Goal: Communication & Community: Answer question/provide support

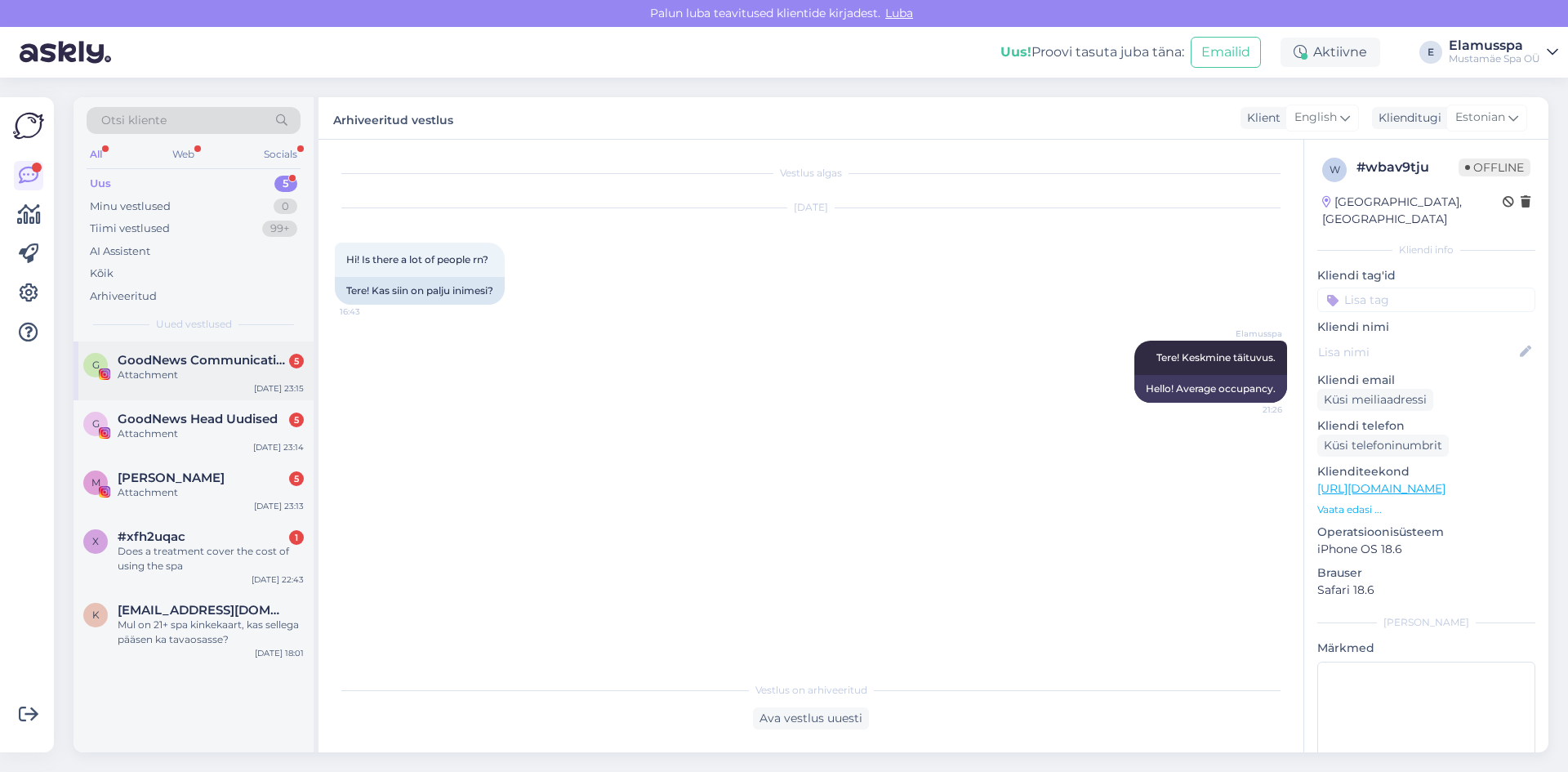
click at [258, 385] on div "[DATE] 23:15" at bounding box center [279, 387] width 50 height 12
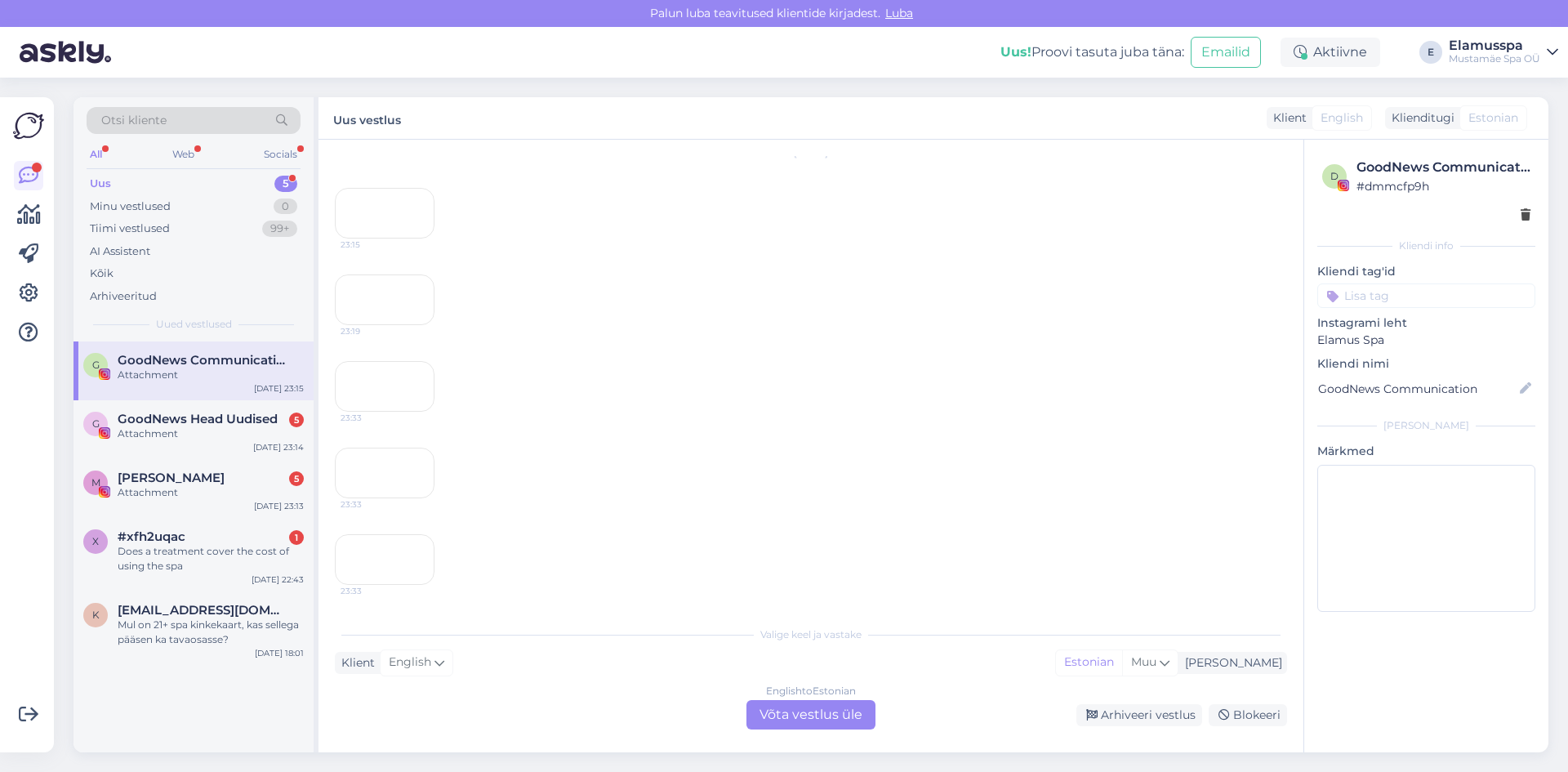
scroll to position [14488, 0]
click at [207, 413] on span "GoodNews Head Uudised" at bounding box center [198, 419] width 160 height 15
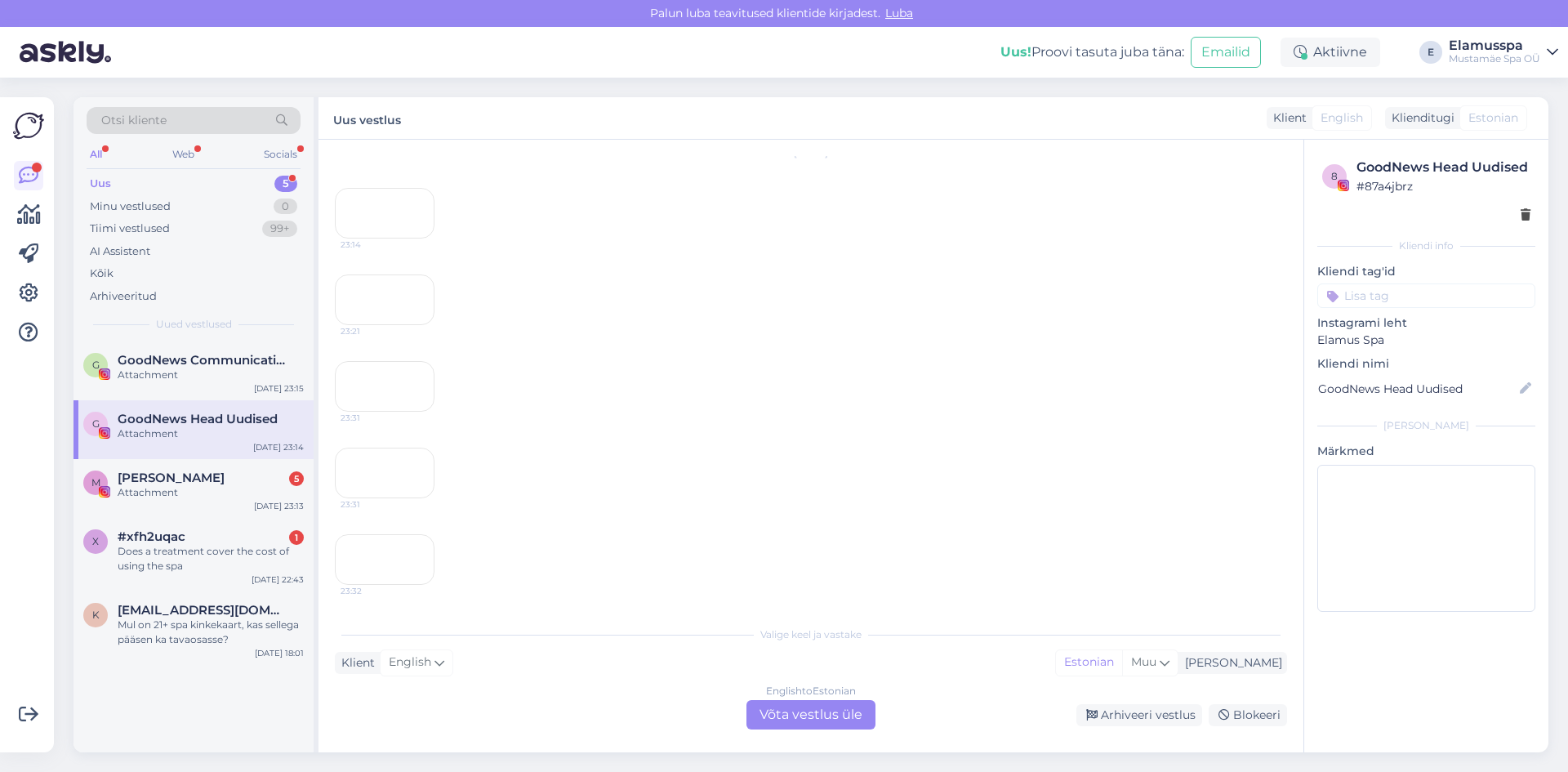
scroll to position [13491, 0]
click at [239, 501] on div "M [PERSON_NAME] 5 Attachment [DATE] 23:13" at bounding box center [194, 489] width 240 height 59
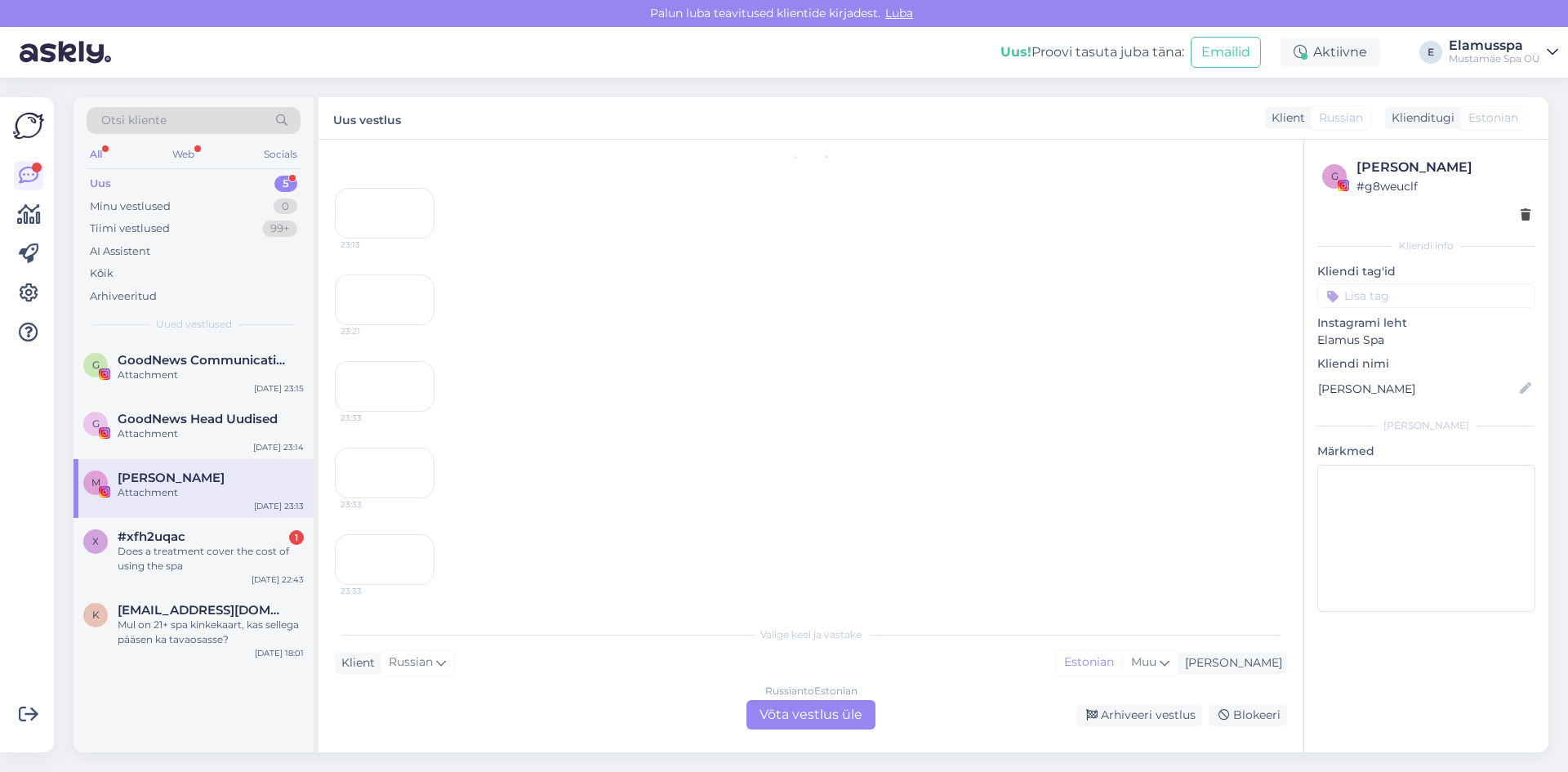
scroll to position [13842, 0]
click at [238, 550] on div "Does a treatment cover the cost of using the spa" at bounding box center [211, 559] width 186 height 30
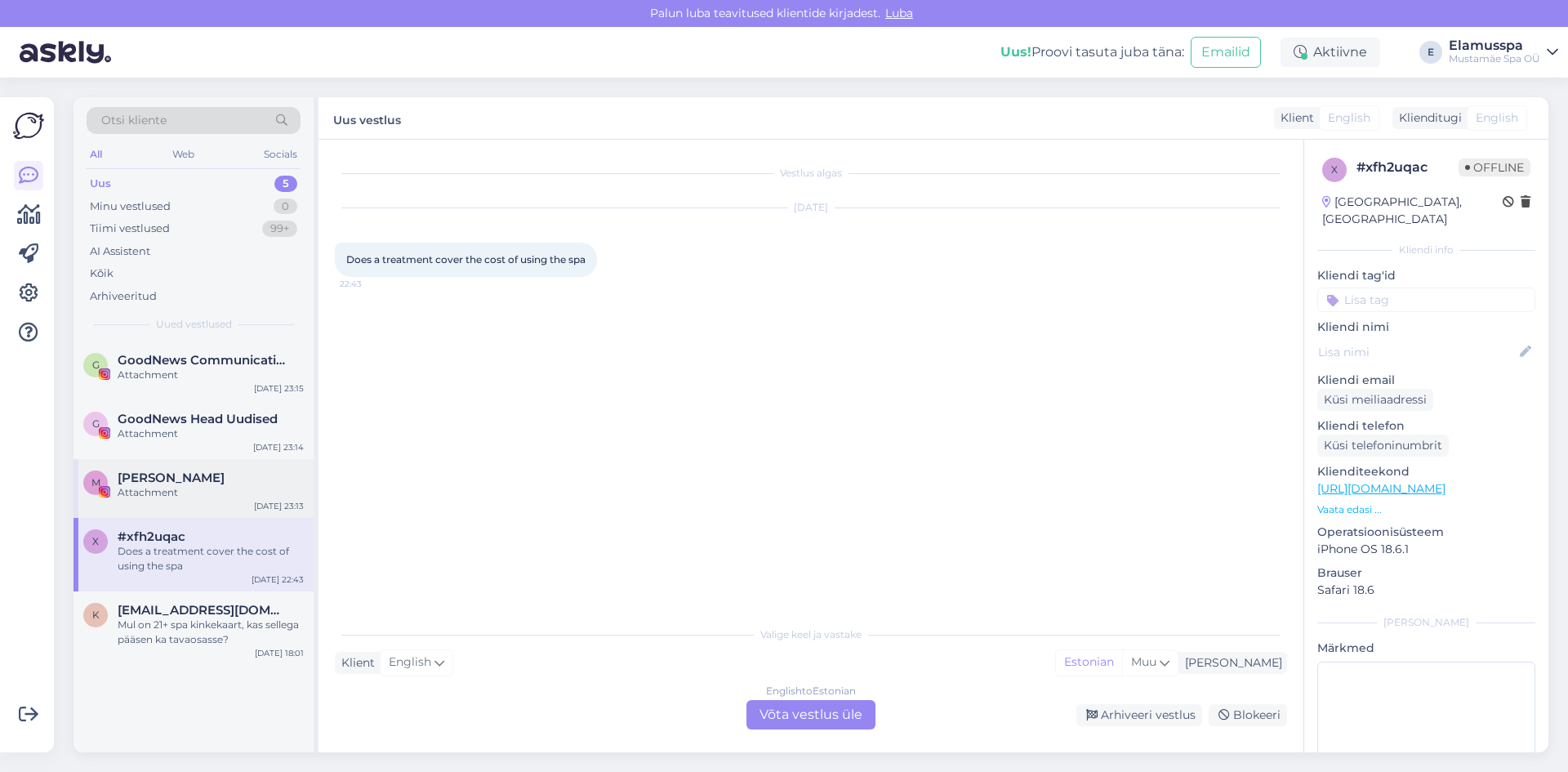
click at [187, 469] on div "M [PERSON_NAME] Attachment [DATE] 23:13" at bounding box center [194, 489] width 240 height 59
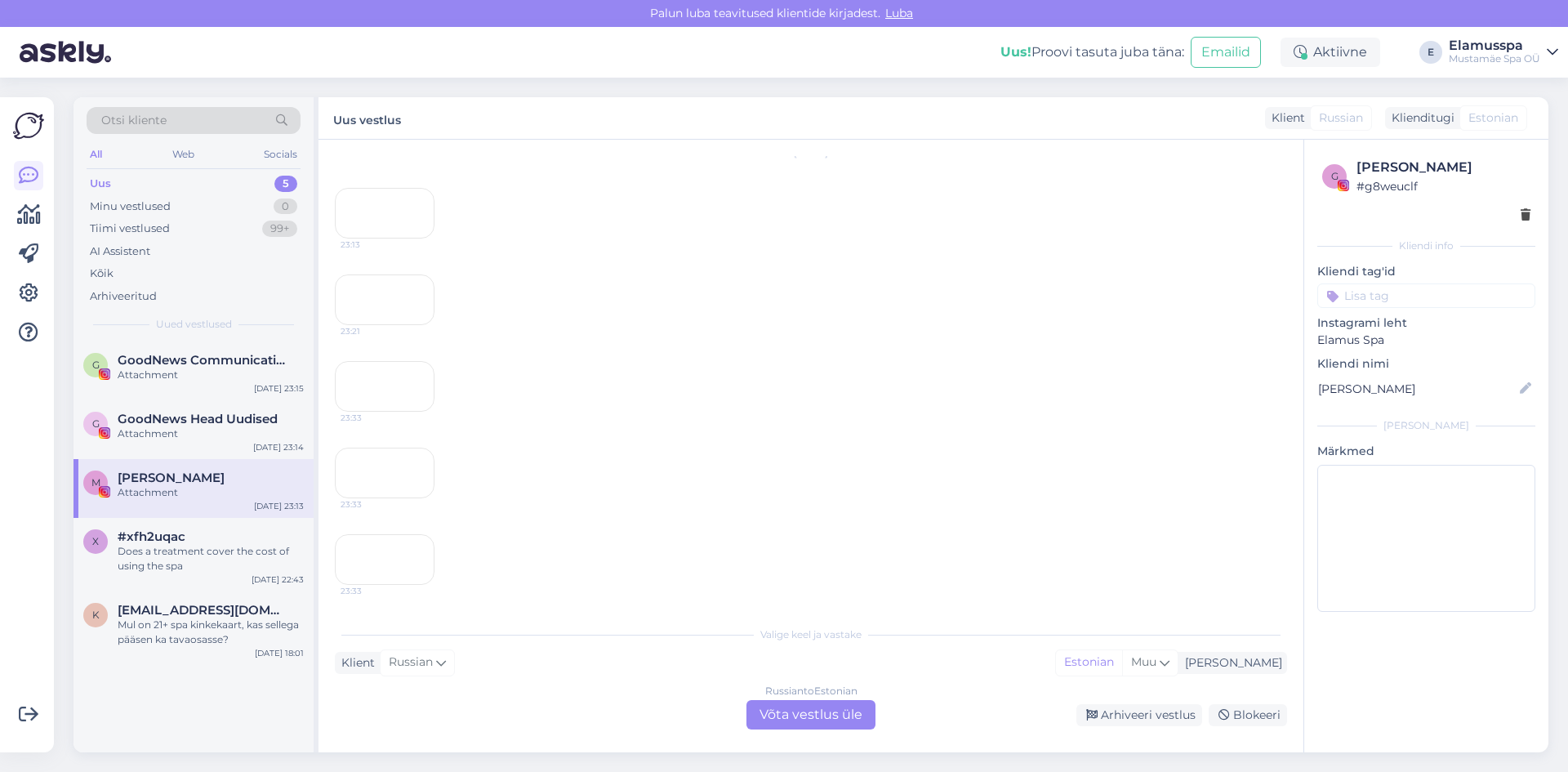
scroll to position [13842, 0]
click at [1134, 722] on div "Arhiveeri vestlus" at bounding box center [1139, 715] width 125 height 22
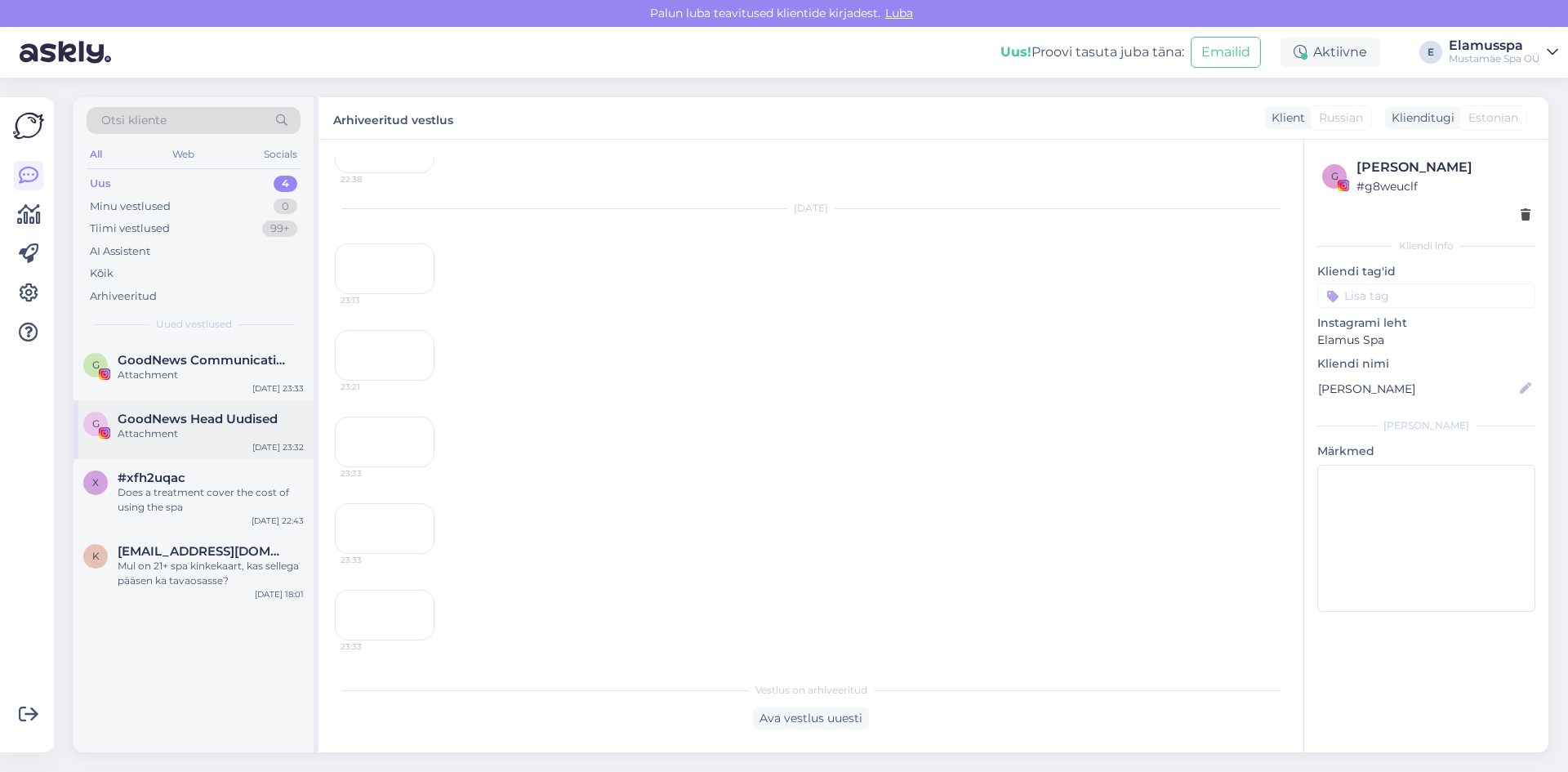
drag, startPoint x: 154, startPoint y: 415, endPoint x: 828, endPoint y: 613, distance: 702.5
click at [155, 415] on span "GoodNews Head Uudised" at bounding box center [198, 419] width 160 height 15
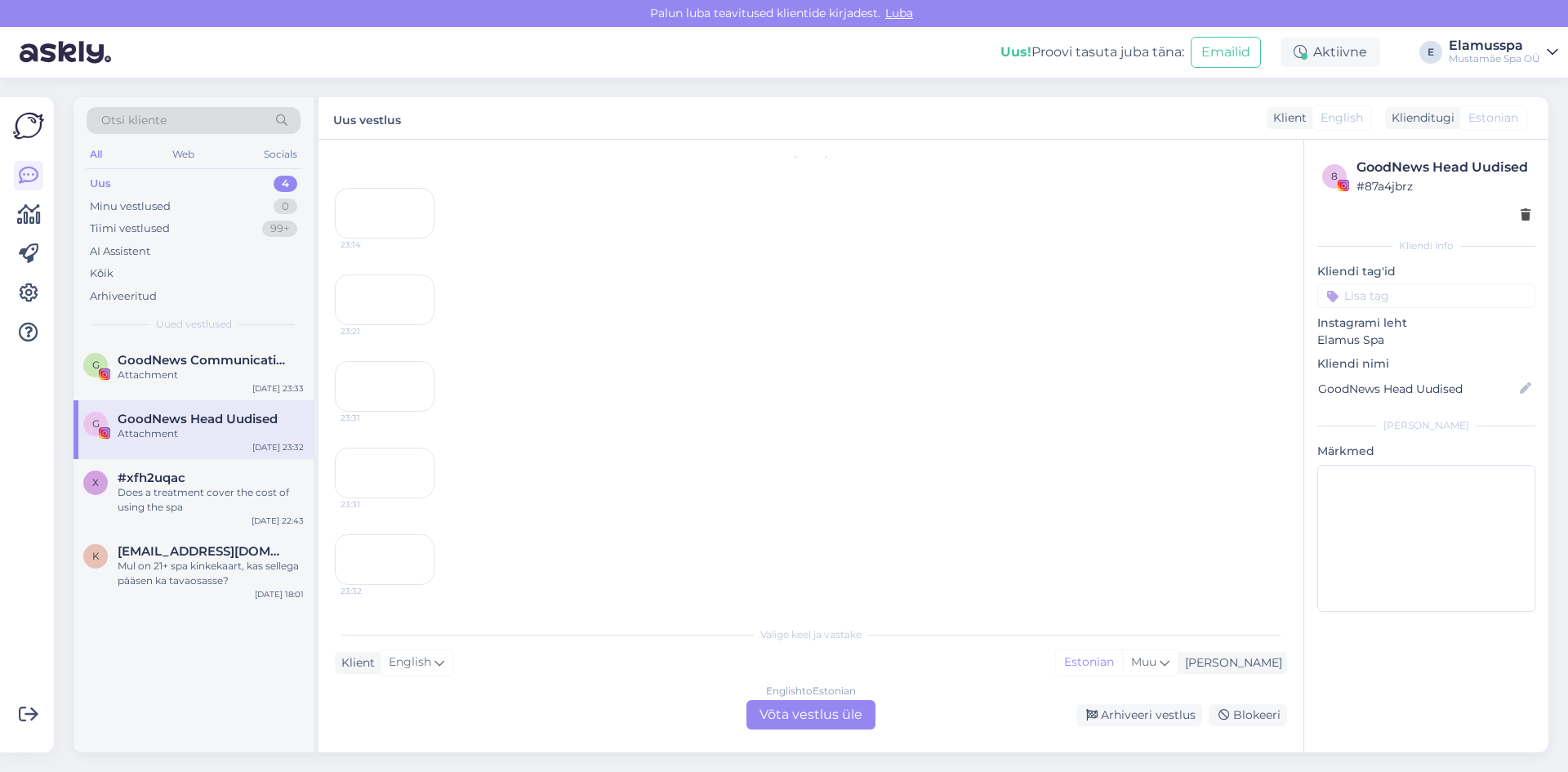
scroll to position [13344, 0]
click at [1132, 714] on div "Arhiveeri vestlus" at bounding box center [1139, 715] width 125 height 22
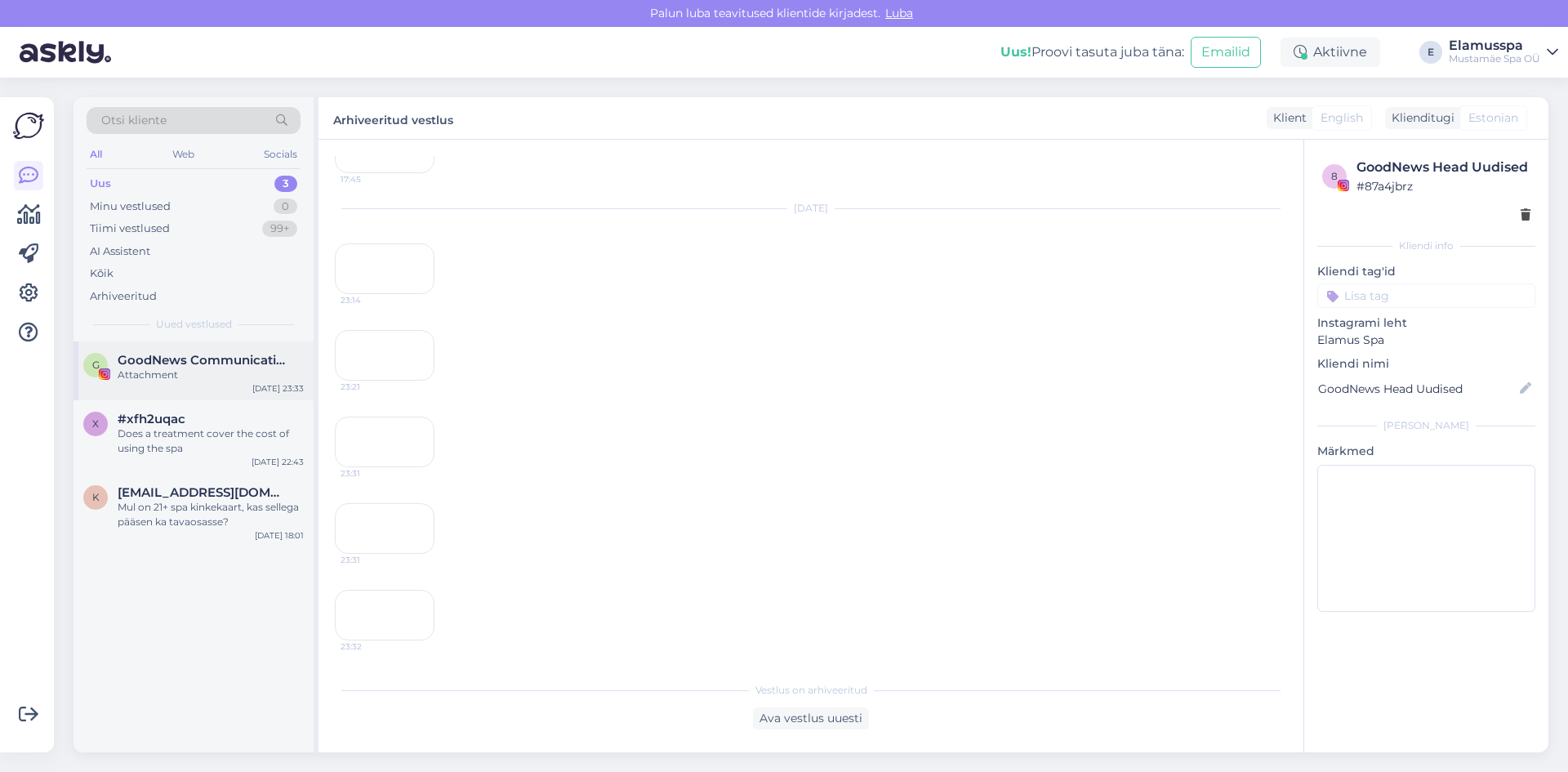
click at [266, 392] on div "[DATE] 23:33" at bounding box center [279, 387] width 52 height 12
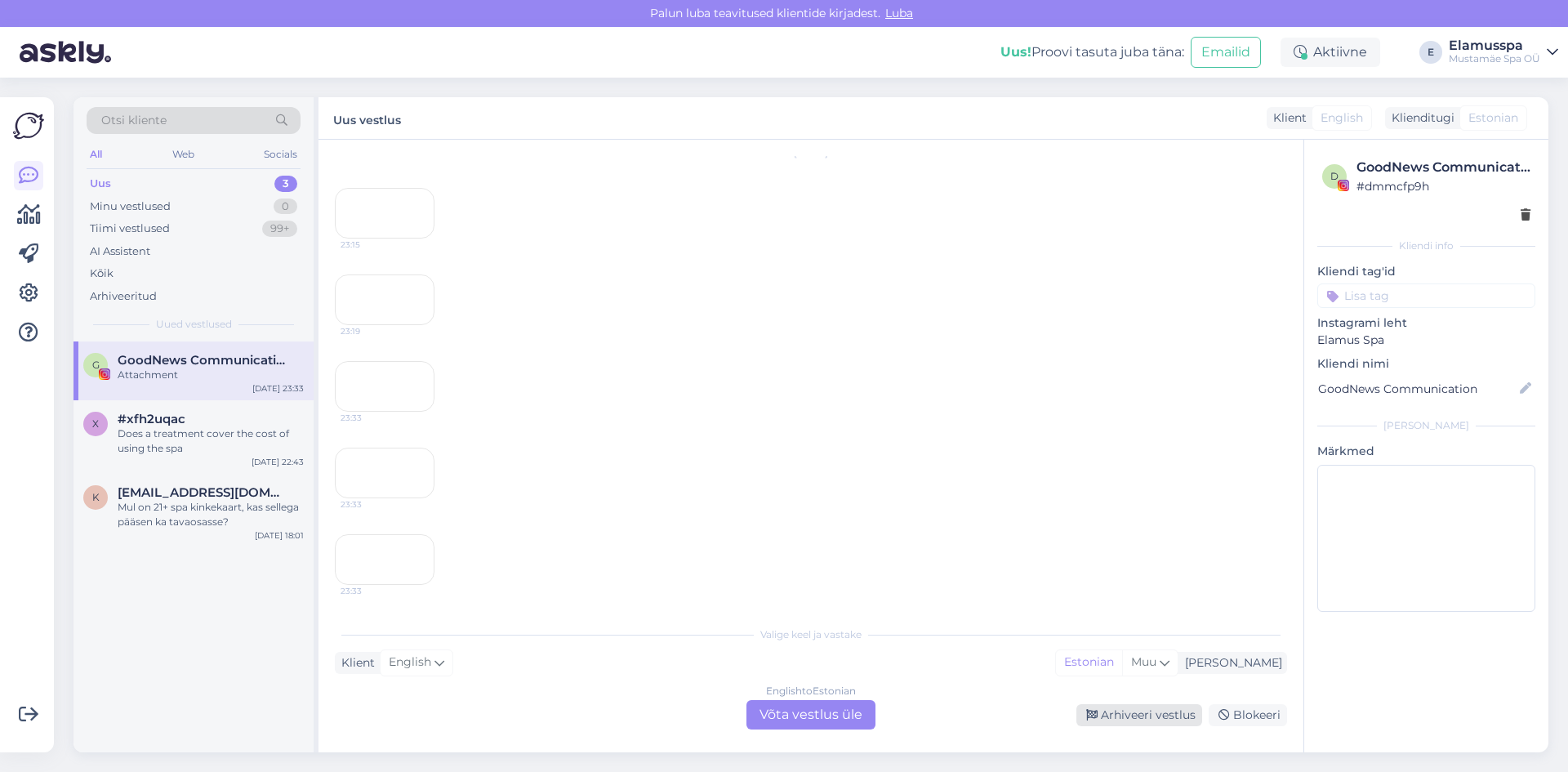
scroll to position [14341, 0]
click at [1119, 714] on div "Arhiveeri vestlus" at bounding box center [1139, 715] width 125 height 22
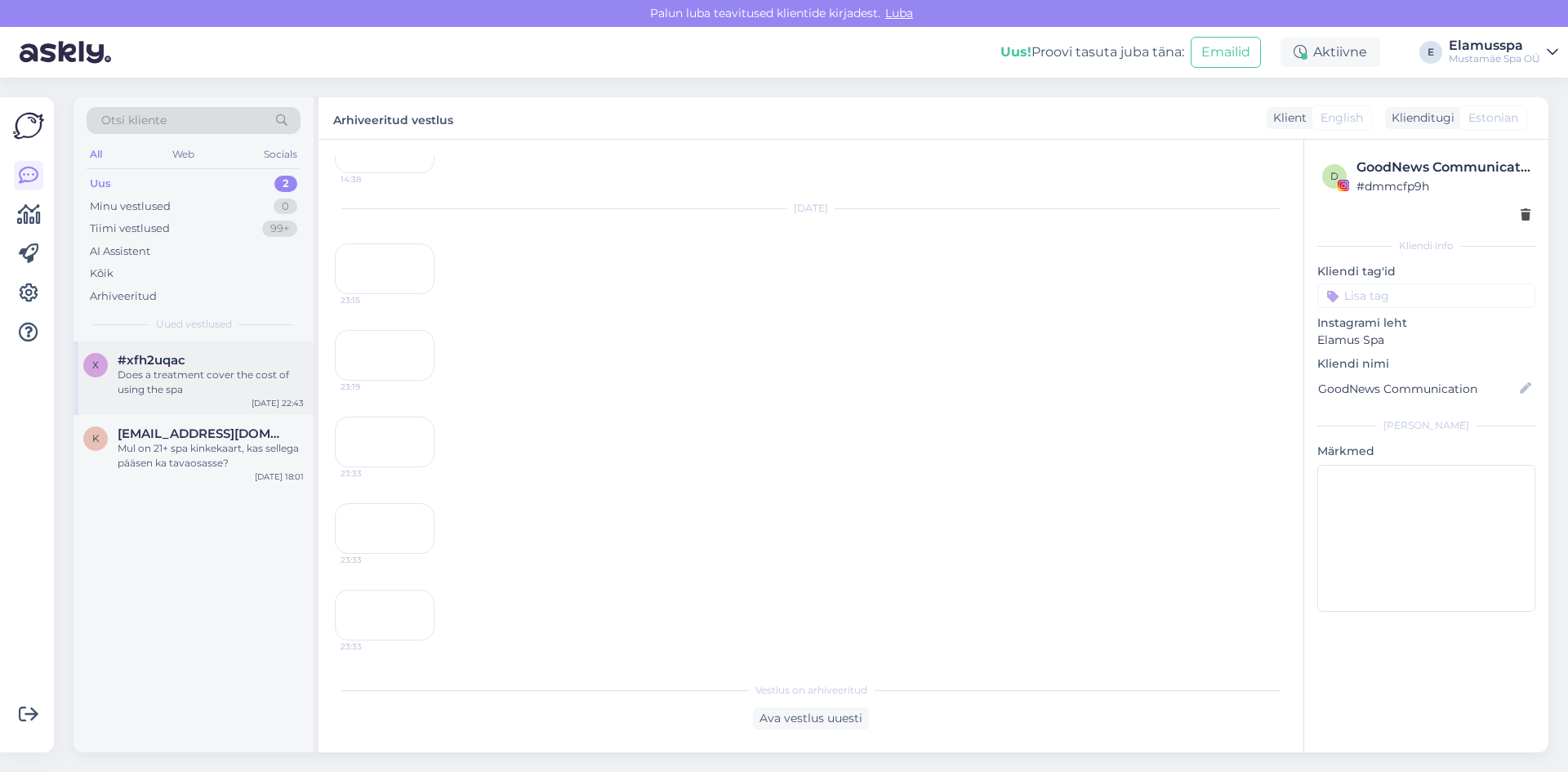
click at [261, 384] on div "Does a treatment cover the cost of using the spa" at bounding box center [211, 383] width 186 height 30
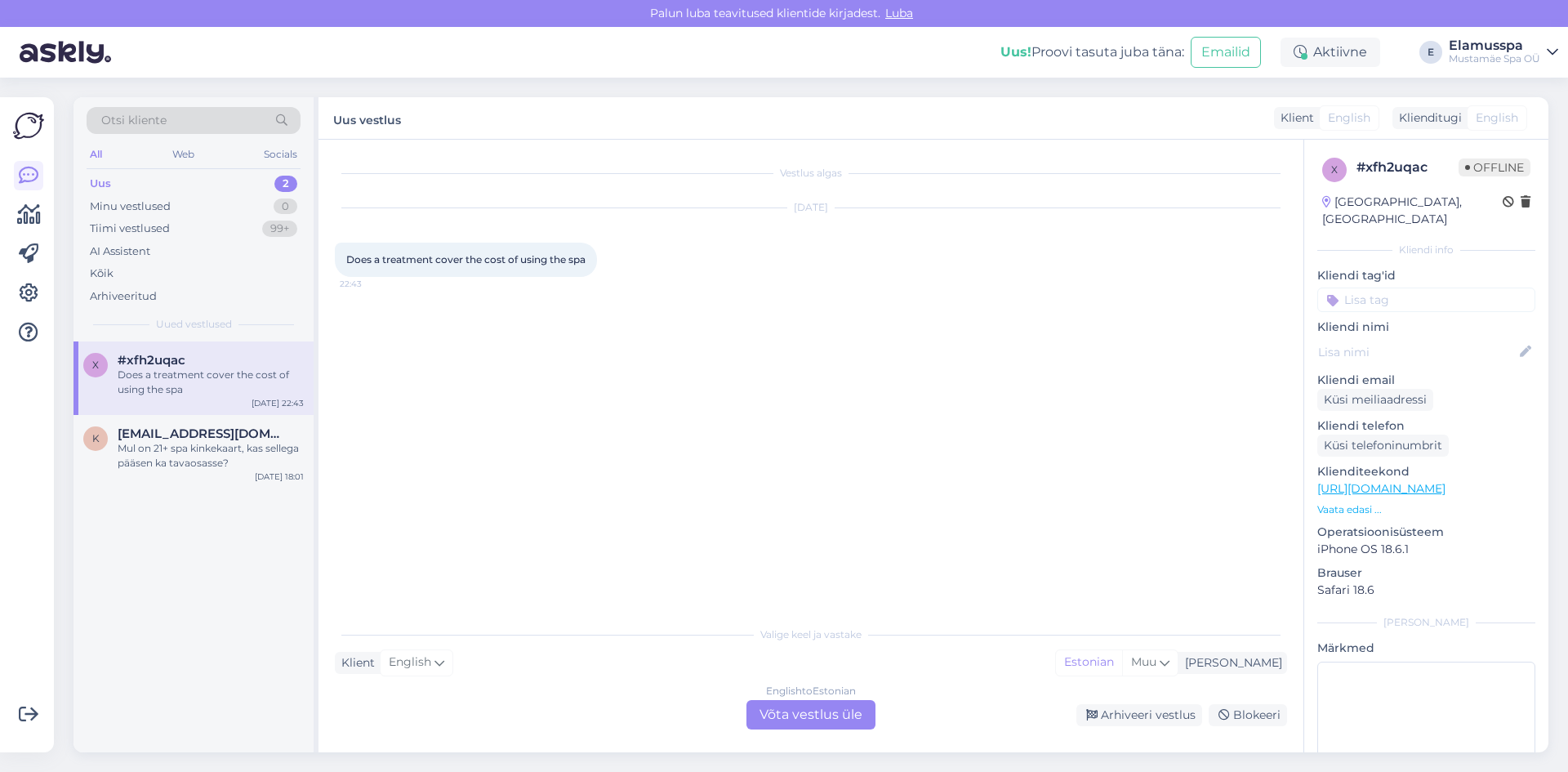
scroll to position [0, 0]
click at [273, 442] on div "Mul on 21+ spa kinkekaart, kas sellega pääsen ka tavaosasse?" at bounding box center [211, 456] width 186 height 30
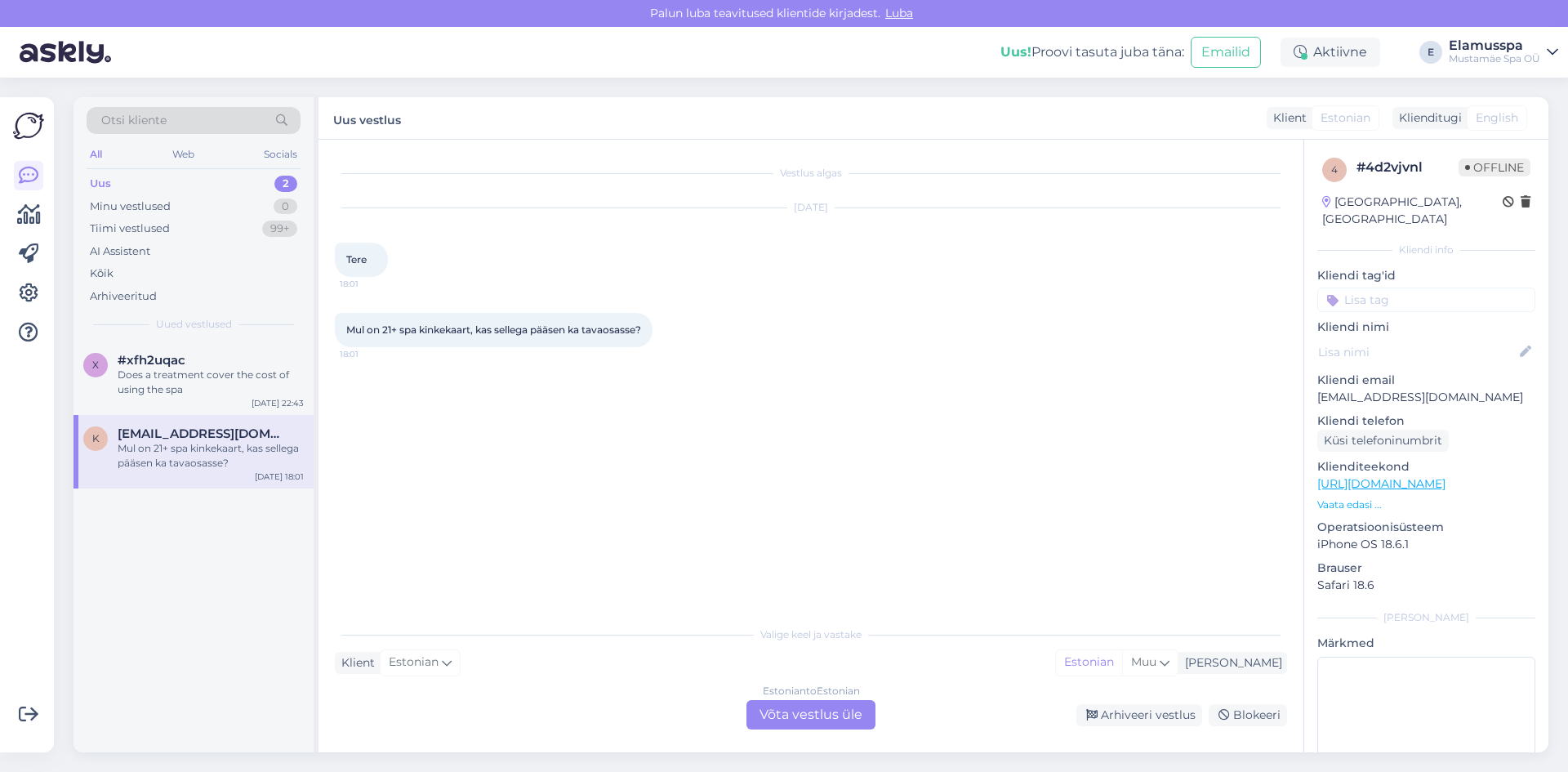
click at [825, 705] on div "Estonian to Estonian Võta vestlus üle" at bounding box center [811, 715] width 129 height 30
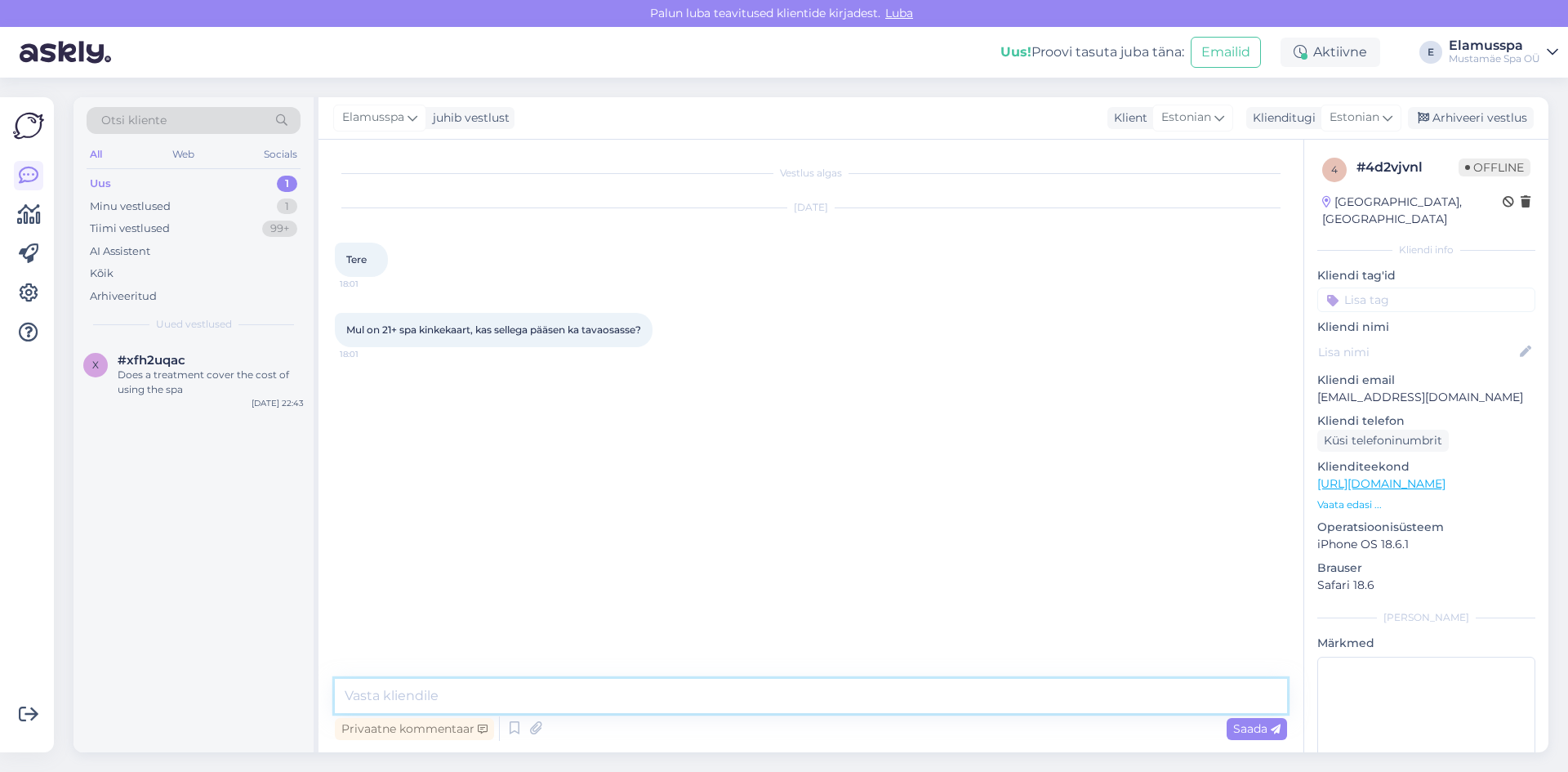
click at [812, 699] on textarea at bounding box center [811, 695] width 953 height 34
type textarea "Tere! [GEOGRAPHIC_DATA]."
click at [1245, 733] on span "Saada" at bounding box center [1256, 729] width 47 height 15
click at [1495, 121] on div "Arhiveeri vestlus" at bounding box center [1471, 118] width 125 height 22
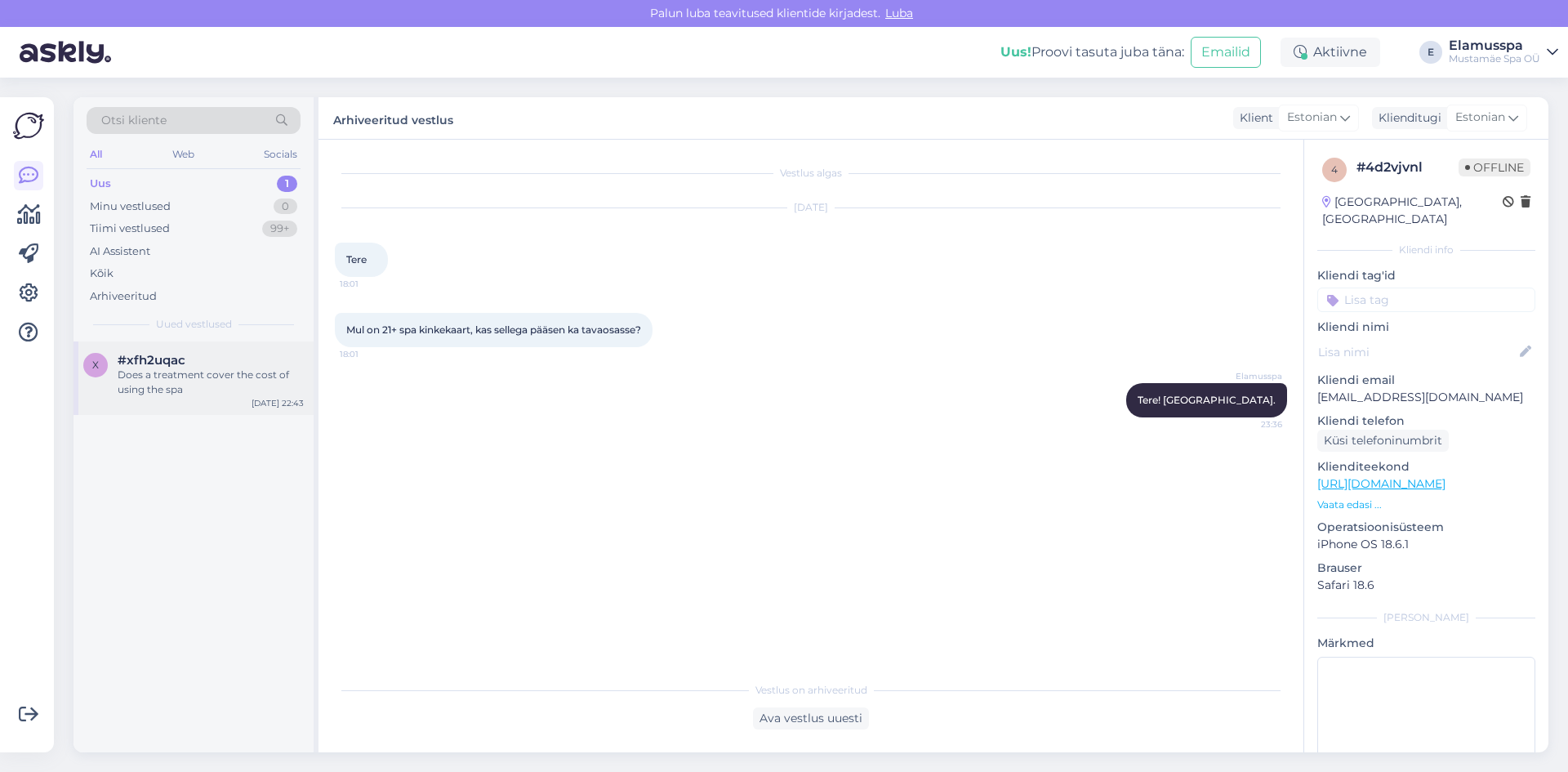
click at [204, 369] on div "Does a treatment cover the cost of using the spa" at bounding box center [211, 383] width 186 height 30
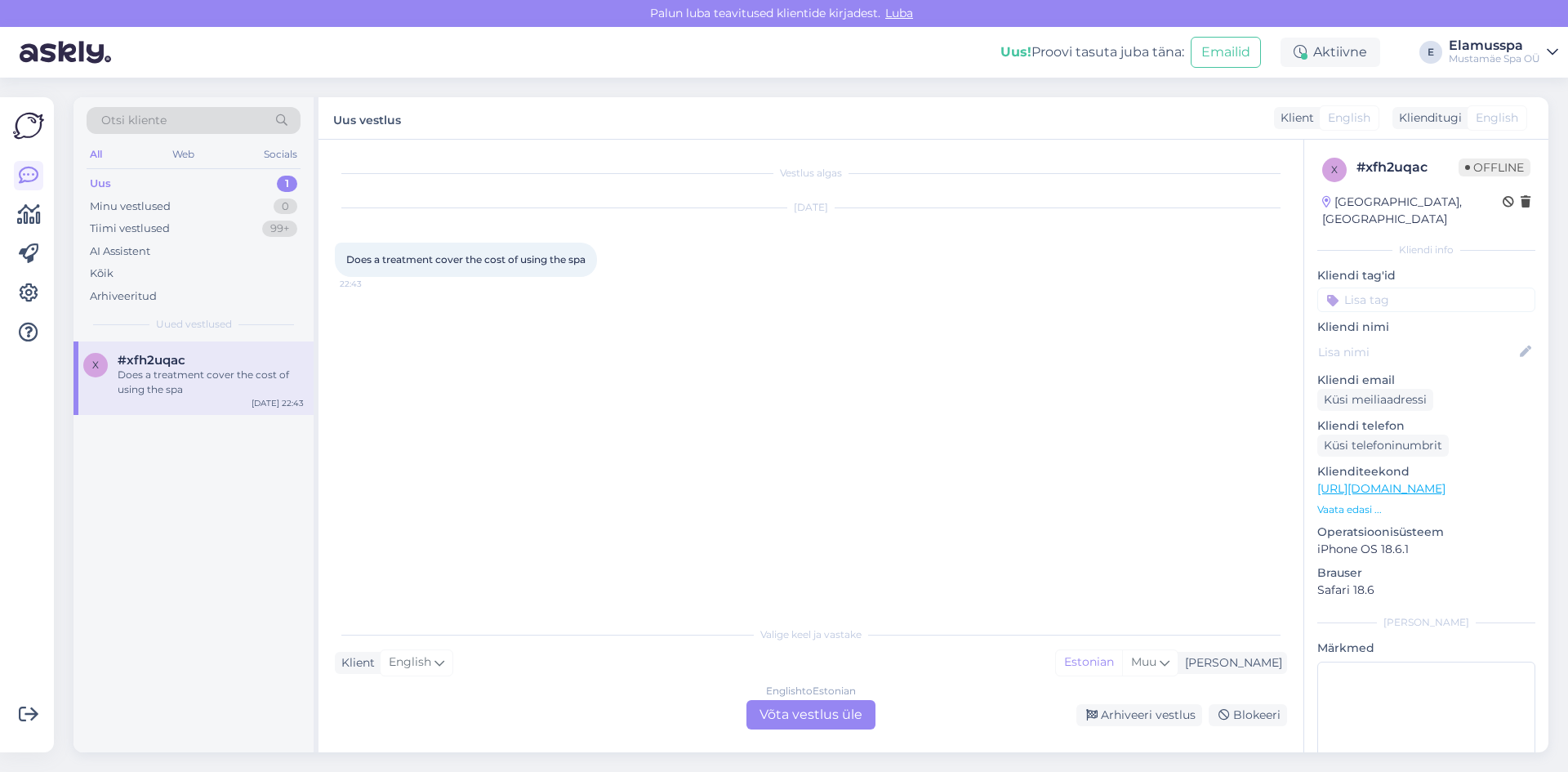
click at [778, 733] on div "Vestlus algas [DATE] Does a treatment cover the cost of using the spa 22:43 Val…" at bounding box center [811, 445] width 985 height 612
click at [778, 720] on div "English to Estonian Võta vestlus üle" at bounding box center [811, 715] width 129 height 30
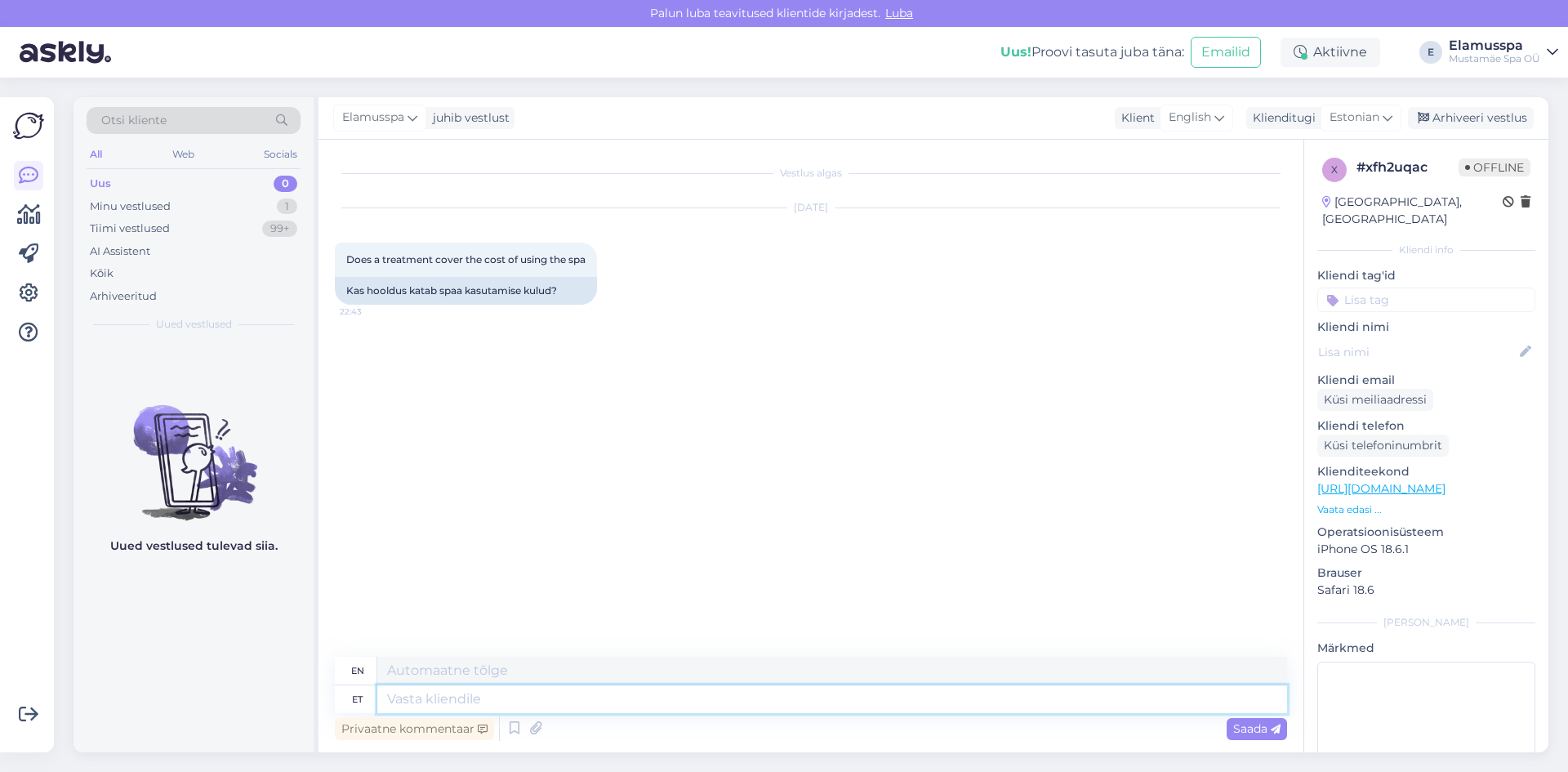
click at [580, 697] on textarea at bounding box center [832, 699] width 910 height 28
type textarea "Tere!"
type textarea "Hello!"
type textarea "Tere! Juhul k"
type textarea "Hello! In case"
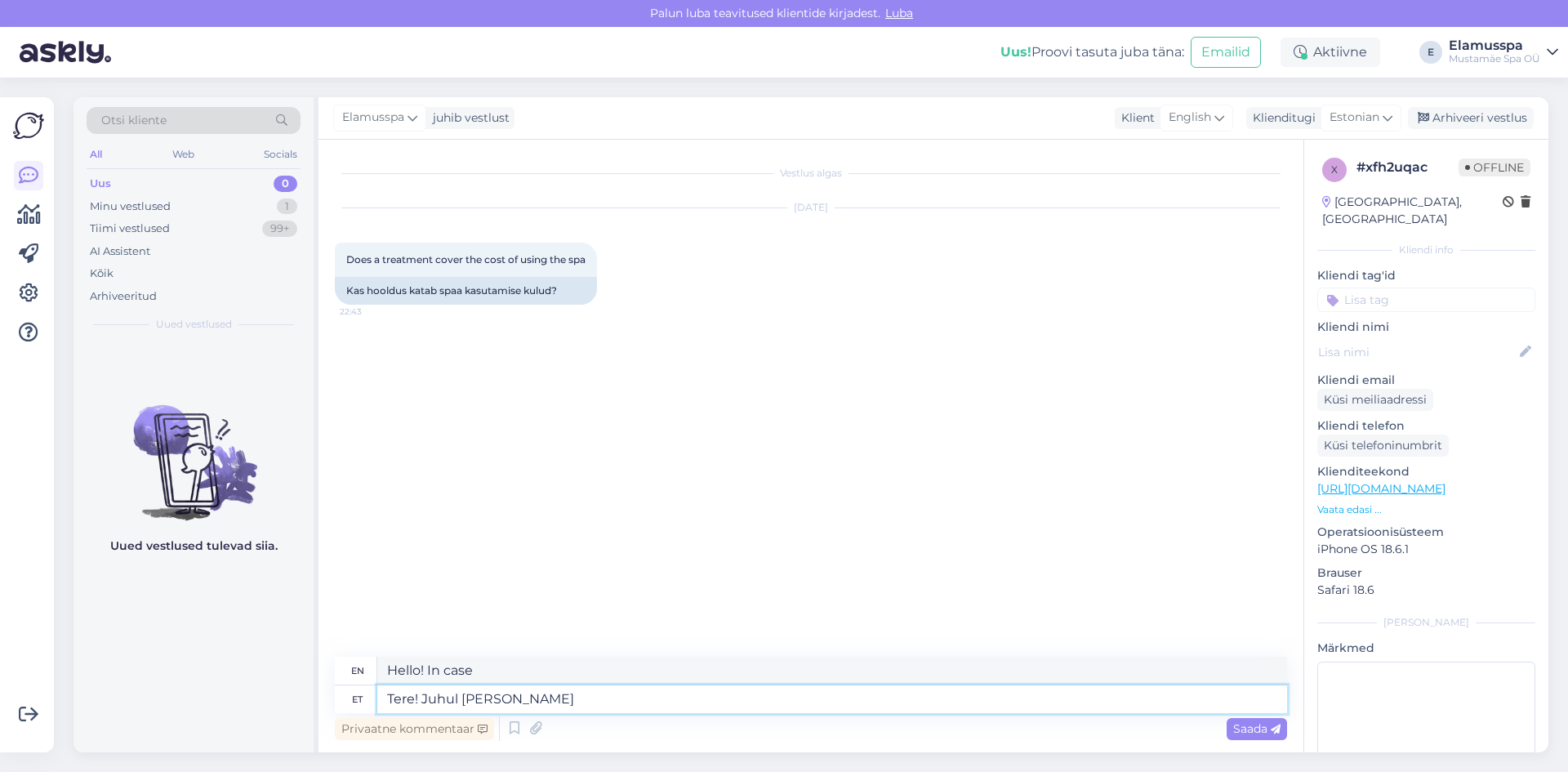
type textarea "Tere! Juhul [PERSON_NAME]"
type textarea "Hello! If you"
type textarea "Tere! Juhul [PERSON_NAME] hoolitusus"
type textarea "Hello! In case your care"
type textarea "Tere! Juhul [PERSON_NAME] hoolitusus on"
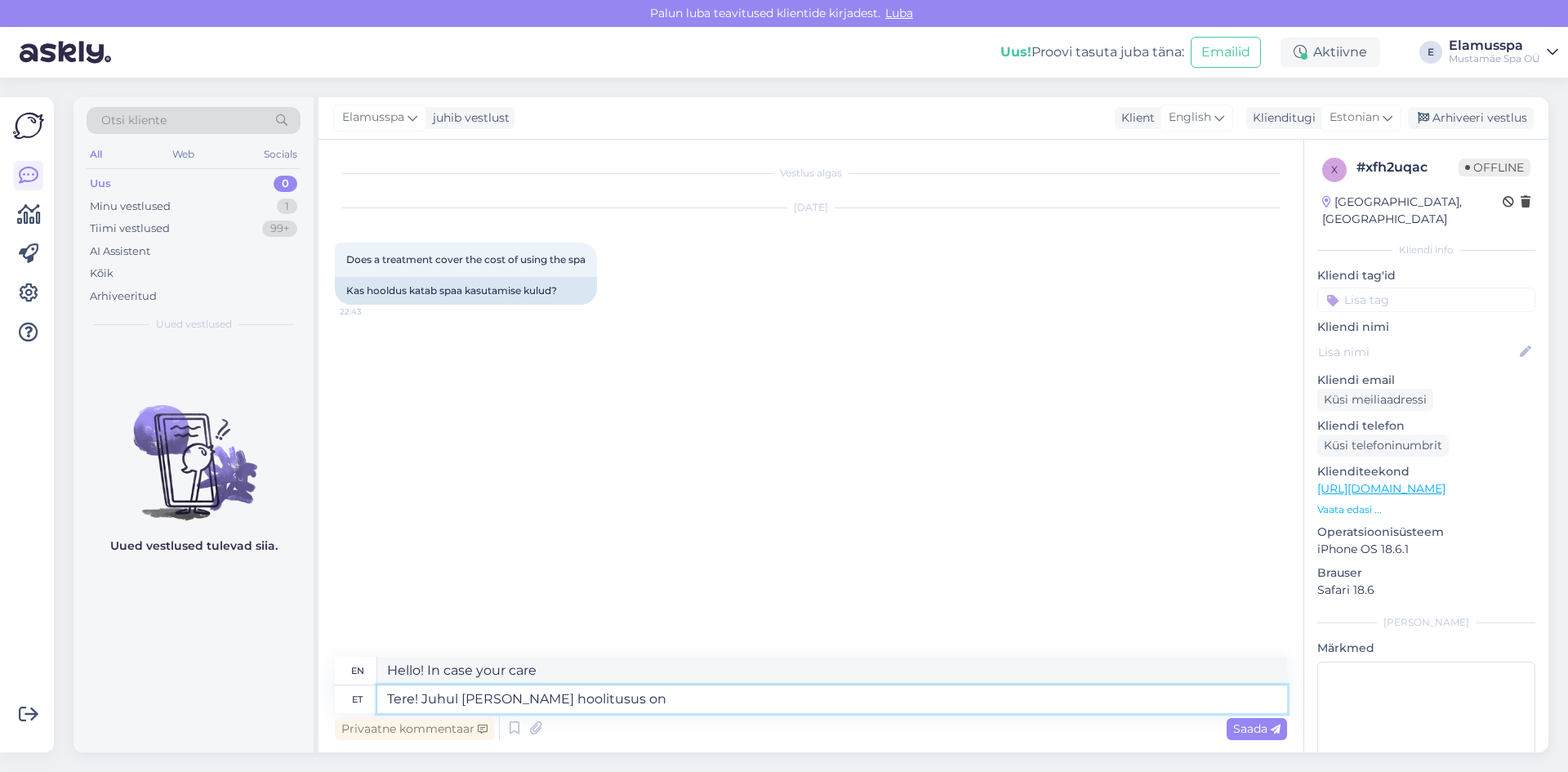
type textarea "Hello! If your care is"
type textarea "Tere! Juhul [PERSON_NAME] hoolitusus on 45"
type textarea "Hello! If your level of care is 45"
type textarea "Tere! Juhul [PERSON_NAME] hoolitusus on 45 min"
type textarea "Hello! If your care is 45 min."
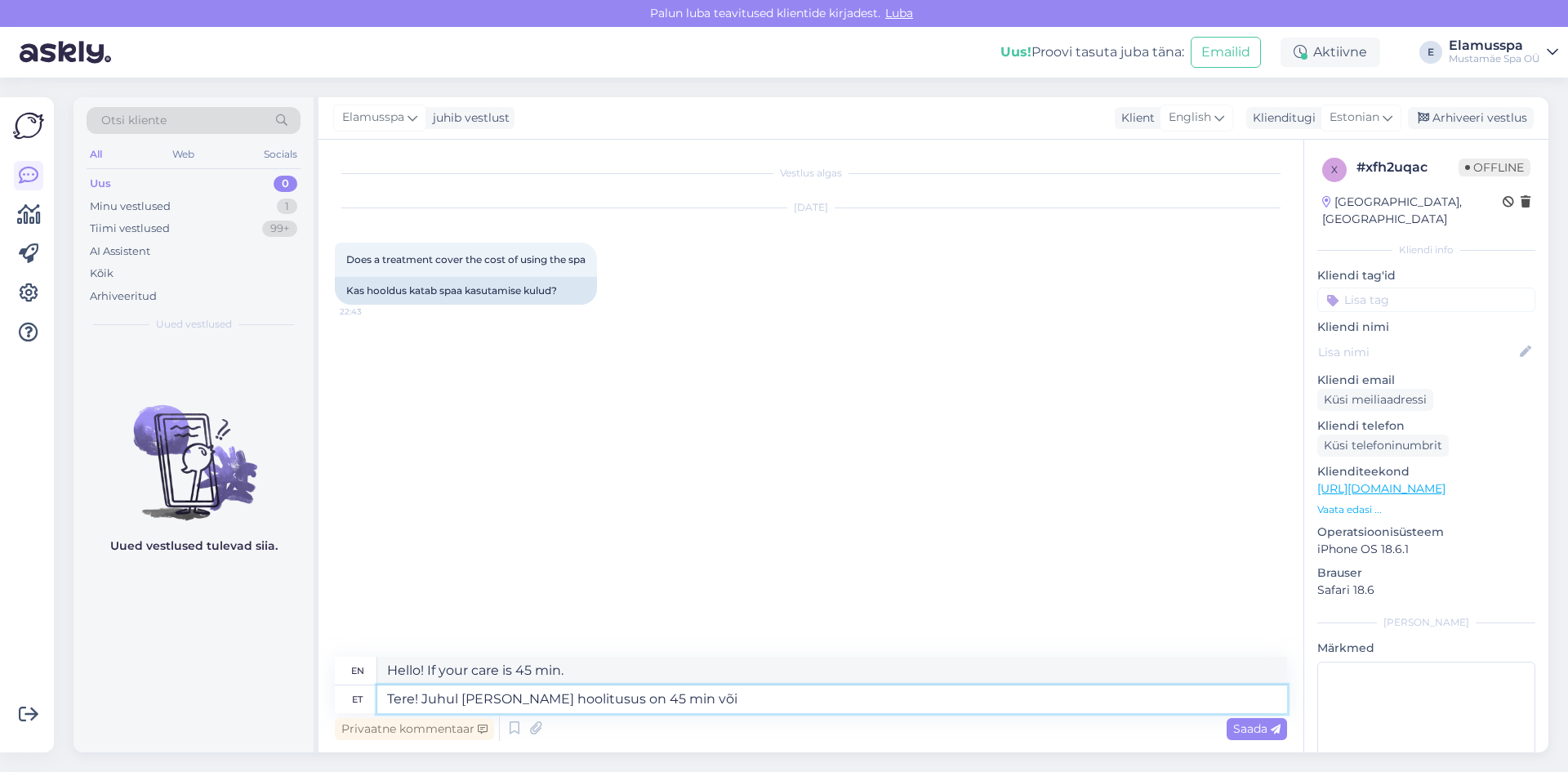
type textarea "Tere! Juhul [PERSON_NAME] hoolitusus on 45 min või k"
type textarea "Hello! If your care is 45 minutes or"
type textarea "Tere! Juhul [PERSON_NAME] hoolitusus on 45 min või pikem, s"
type textarea "Hello! If your treatment is 45 minutes or longer,"
type textarea "Tere! Juhul [PERSON_NAME] hoolitusus on 45 min või pikem, siis"
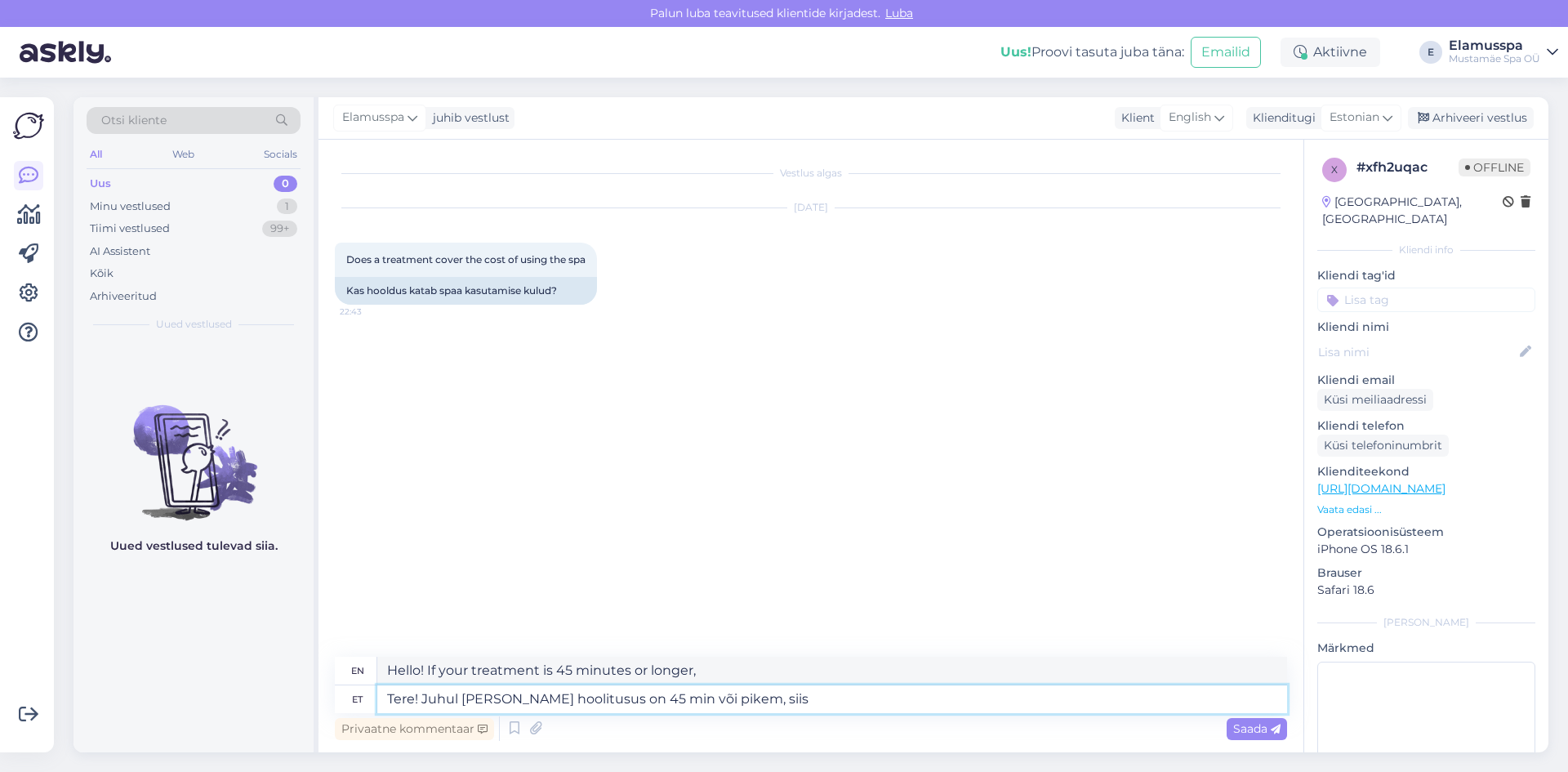
type textarea "Hello! If your treatment is 45 minutes or longer, then"
type textarea "Tere! Juhul [PERSON_NAME] hoolitusus on 45 min või pikem, siis spa-"
type textarea "Hello! If your treatment is 45 minutes or longer, then the spa"
type textarea "Tere! Juhul [PERSON_NAME] hoolitusus on 45 min või pikem, siis spa-oääsmele"
type textarea "Hello! If your treatment is 45 minutes or longer, please contact the spa depart…"
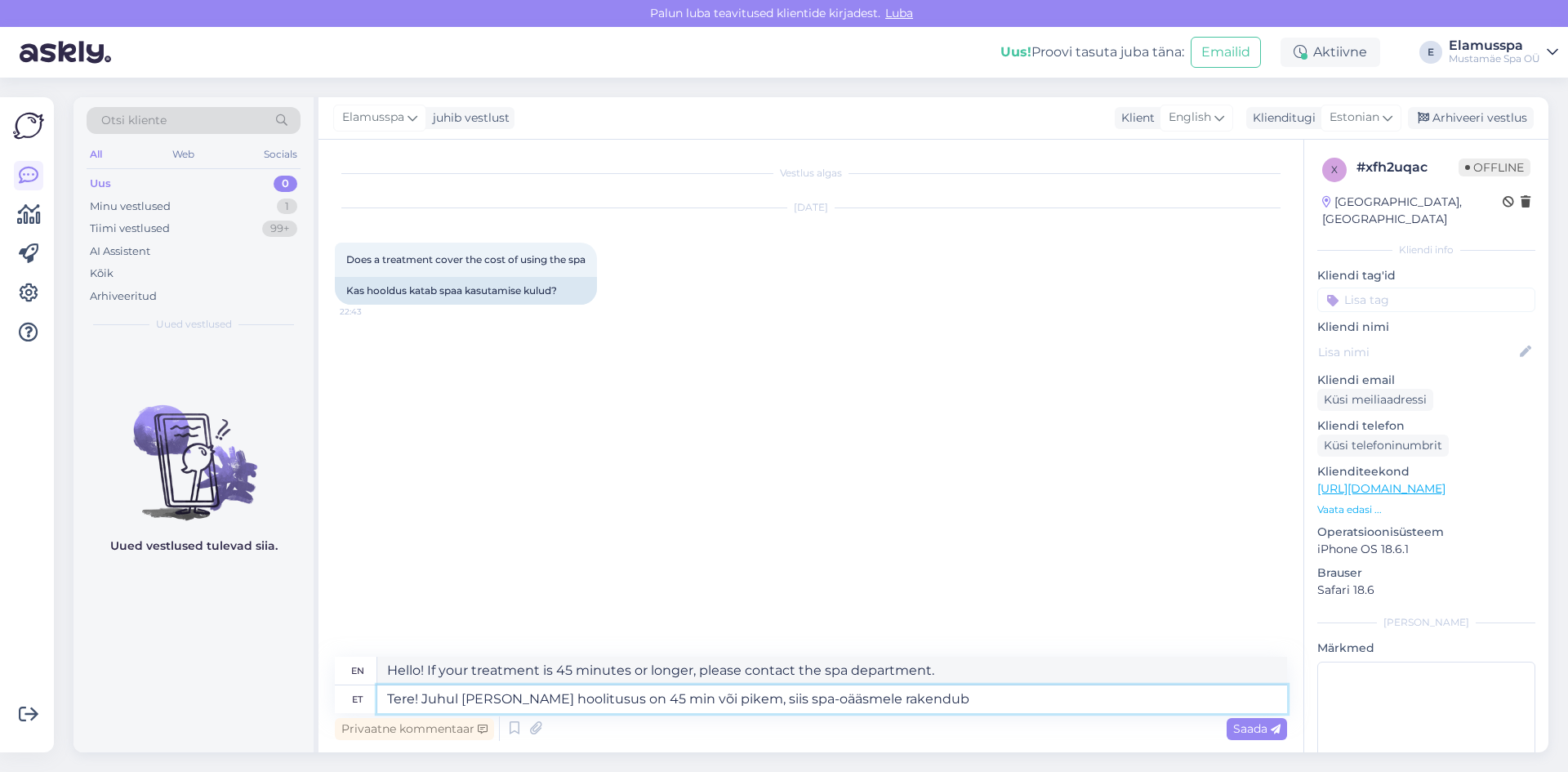
type textarea "Tere! Juhul [PERSON_NAME] hoolitusus on 45 min või pikem, siis spa-oääsmele rak…"
type textarea "Hello! If your treatment is 45 minutes or longer, the spa fee will apply."
type textarea "Tere! Juhul [PERSON_NAME] hoolitusus on 45 min või pikem, siis spa-oääsmele rak…"
type textarea "Hello! If your treatment is 45 minutes or longer, a discount will be applied to…"
type textarea "Tere! Juhul [PERSON_NAME] hoolitusus on 45 min või pikem, siis spa-oääsmele rak…"
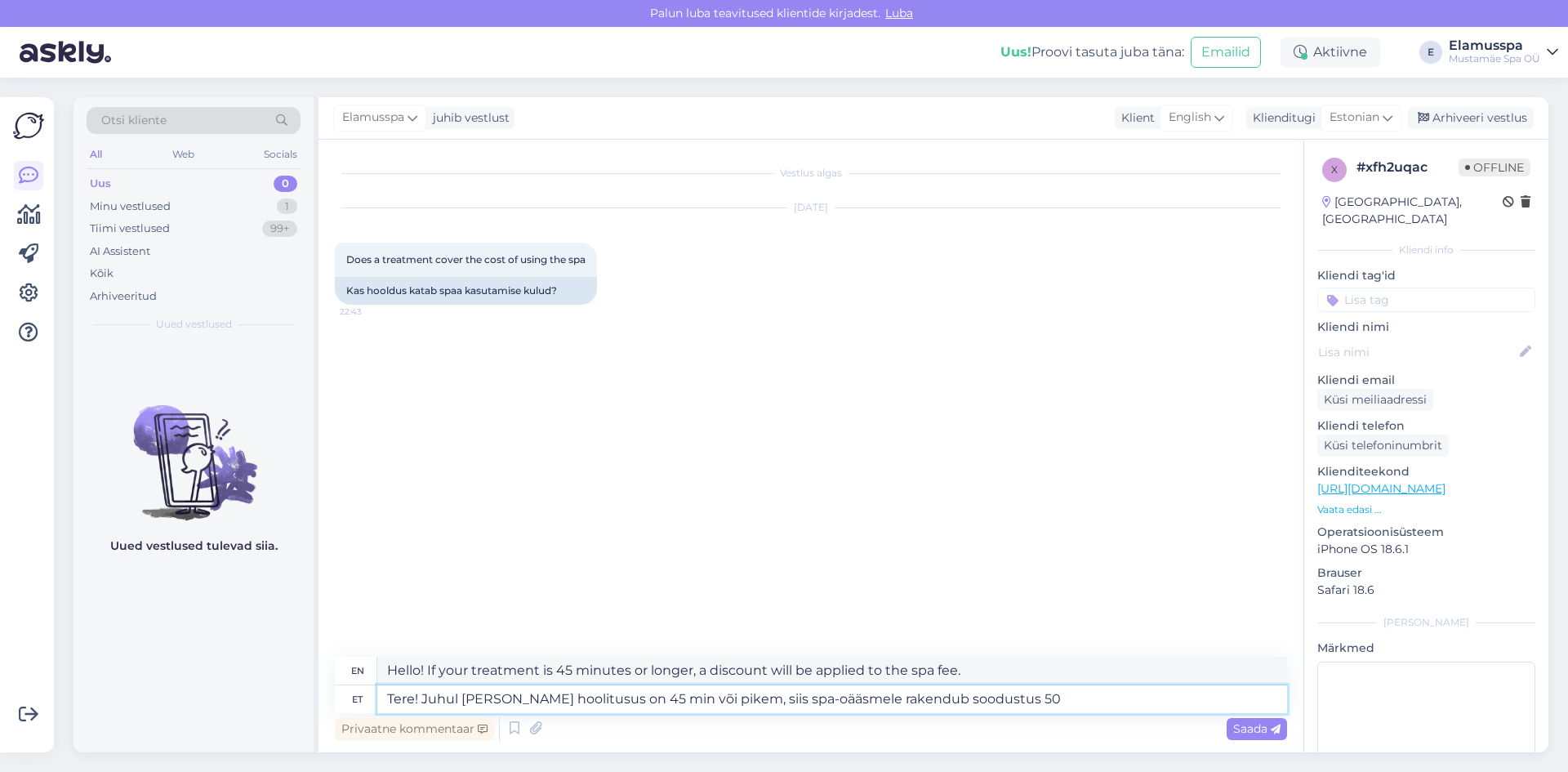
type textarea "Hello! If your treatment is 45 minutes or longer, a 50% discount will be applie…"
type textarea "Tere! Juhul [PERSON_NAME] hoolitusus on 45 min või pikem, siis spa-oääsmele rak…"
type textarea "Hello! If your treatment is 45 minutes or longer, a 50% discount will be applie…"
type textarea "Tere! Juhul [PERSON_NAME] hoolitusus on 45 min või pikem, siis spa-oääsmele rak…"
type textarea "Hello! If your treatment is 45 minutes or longer, a 50% discount will be applie…"
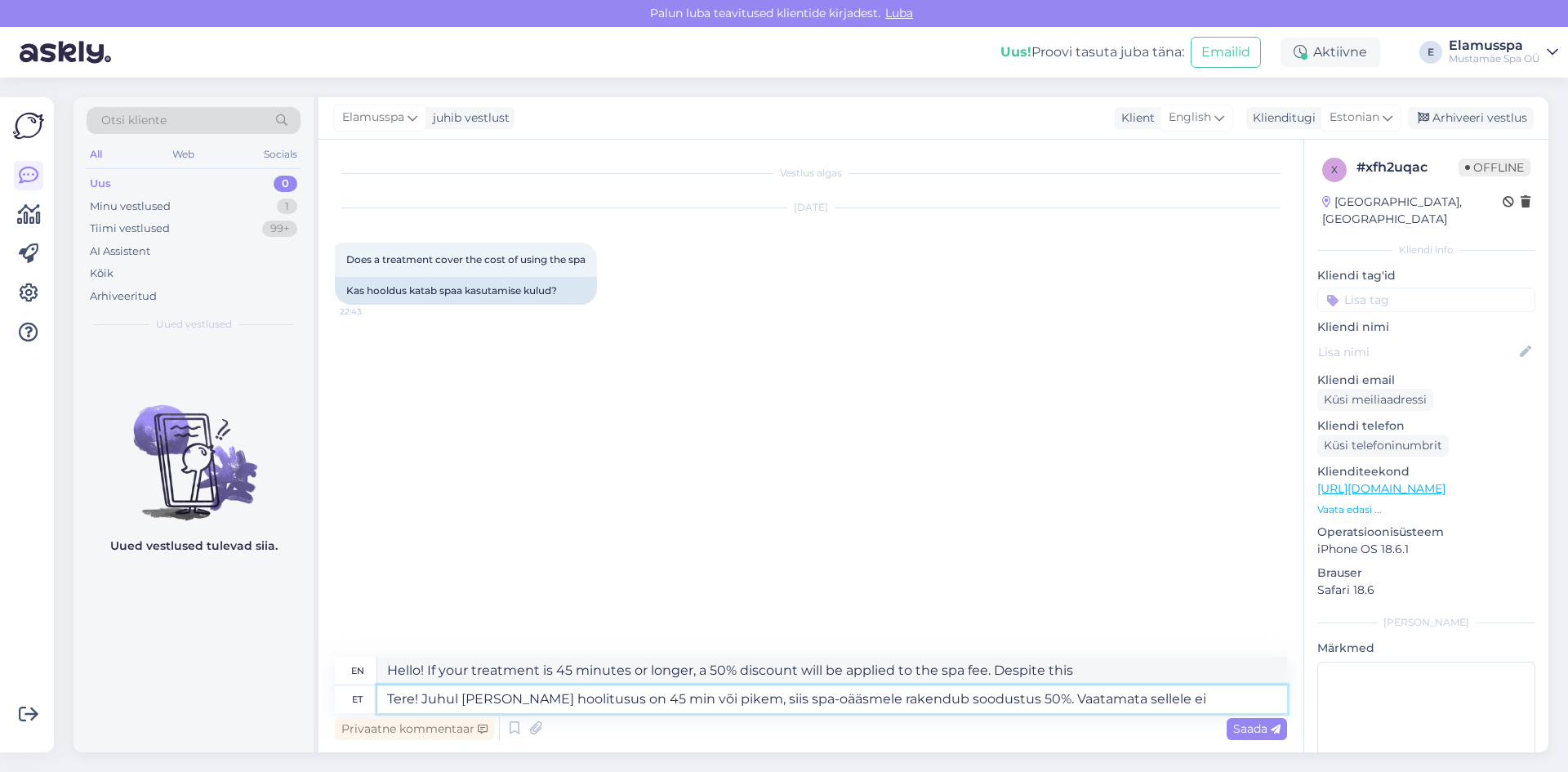
type textarea "Tere! Juhul [PERSON_NAME] hoolitusus on 45 min või pikem, siis spa-oääsmele rak…"
type textarea "Hello! If your treatment is 45 minutes or longer, a 50% discount will be applie…"
type textarea "Tere! Juhul [PERSON_NAME] hoolitusus on 45 min või pikem, siis spa-oääsmele rak…"
type textarea "Hello! If your treatment is 45 minutes or longer, a 50% discount will be applie…"
type textarea "Tere! Juhul [PERSON_NAME] hoolitusus on 45 min või pikem, siis spa-oääsmele rak…"
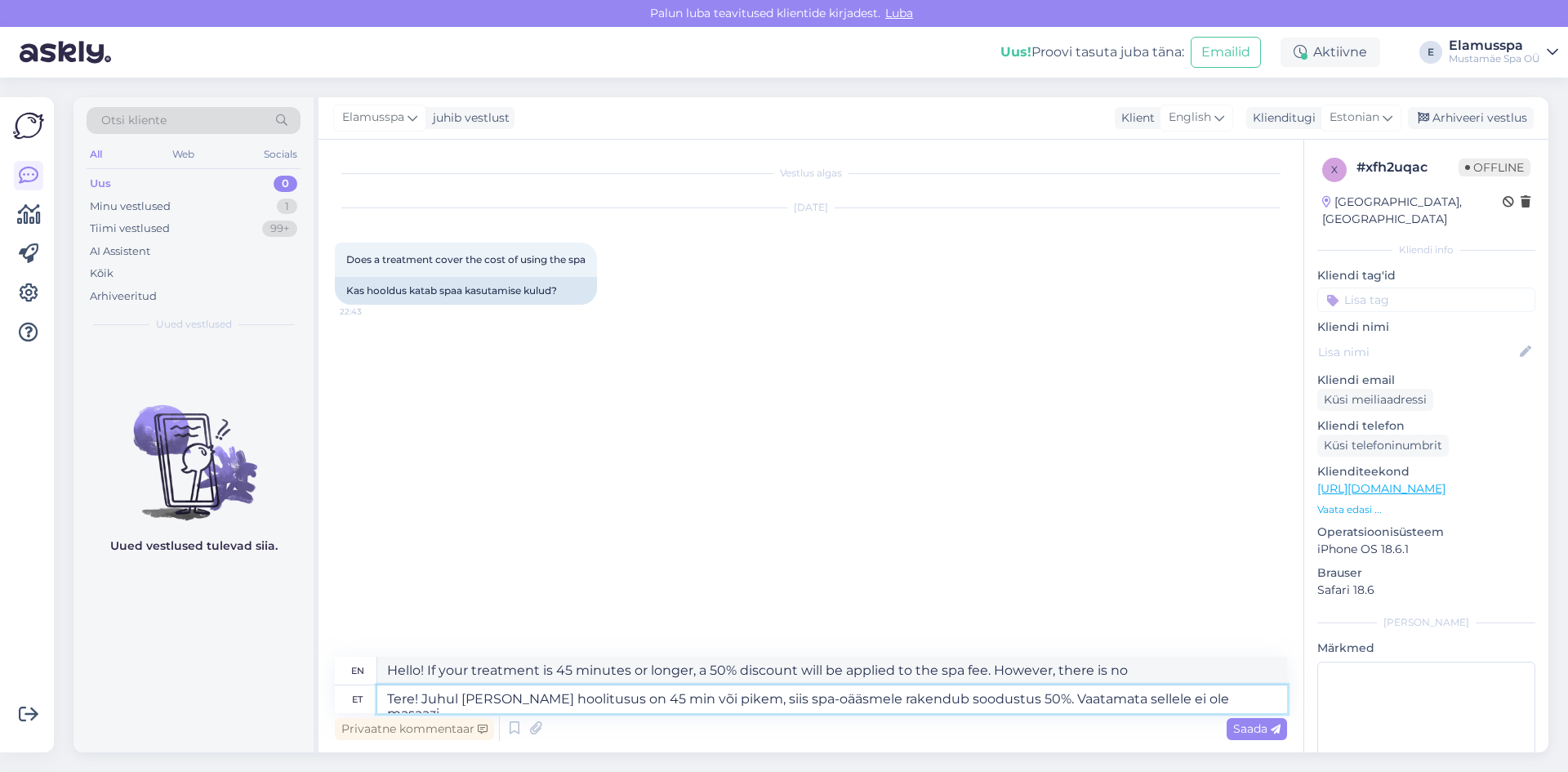
type textarea "Hello! If your treatment is 45 minutes or longer, a 50% discount will be applie…"
type textarea "Tere! Juhul [PERSON_NAME] hoolitusus on 45 min või pikem, siis spa-oääsmele rak…"
type textarea "Hello! If your treatment is 45 minutes or longer, a 50% discount will be applie…"
type textarea "Tere! Juhul [PERSON_NAME] hoolitusus on 45 min või pikem, siis spa-oääsmele rak…"
type textarea "Hello! If your treatment is 45 minutes or longer, a 50% discount will be applie…"
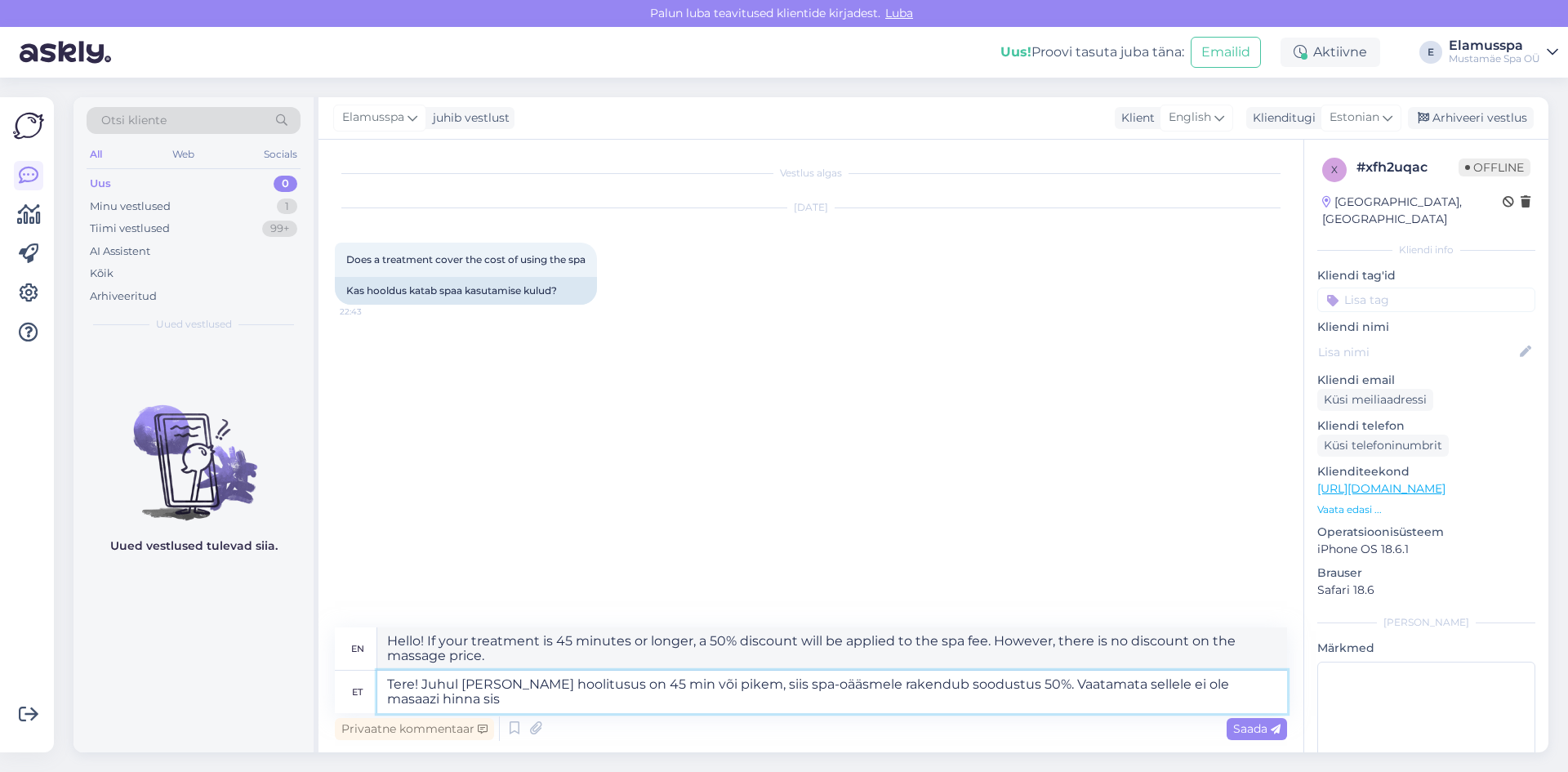
type textarea "Tere! Juhul [PERSON_NAME] hoolitusus on 45 min või pikem, siis spa-oääsmele rak…"
type textarea "Hello! If your treatment is 45 minutes or longer, a 50% discount will be applie…"
type textarea "Tere! Juhul [PERSON_NAME] hoolitusus on 45 min või pikem, siis spa-oääsmele rak…"
type textarea "Hello! If your treatment is 45 minutes or longer, a 50% discount will be applie…"
type textarea "Tere! Juhul [PERSON_NAME] hoolitusus on 45 min või pikem, siis spa-oääsmele rak…"
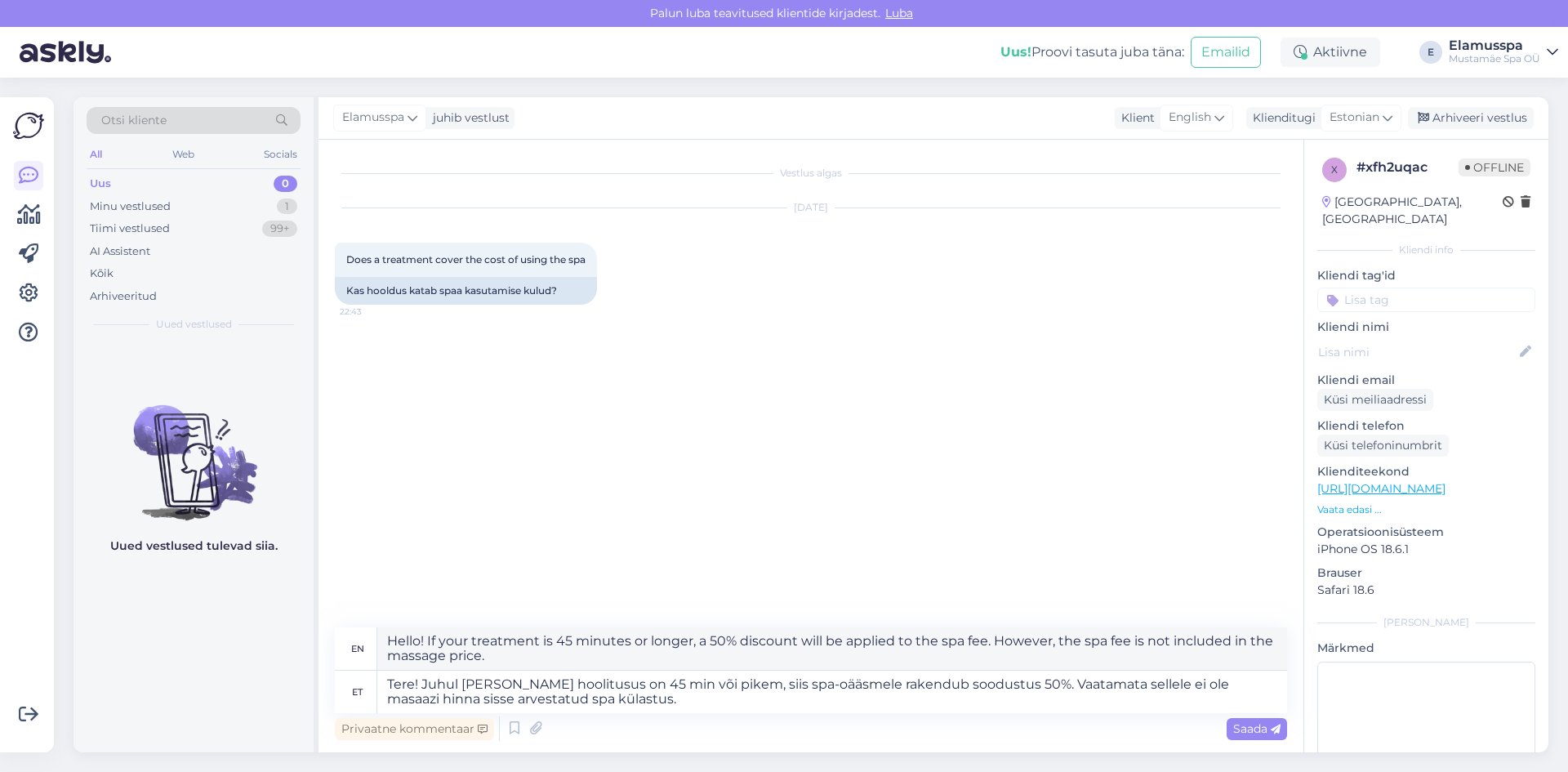
drag, startPoint x: 1240, startPoint y: 726, endPoint x: 1252, endPoint y: 731, distance: 13.0
click at [1250, 730] on span "Saada" at bounding box center [1256, 729] width 47 height 15
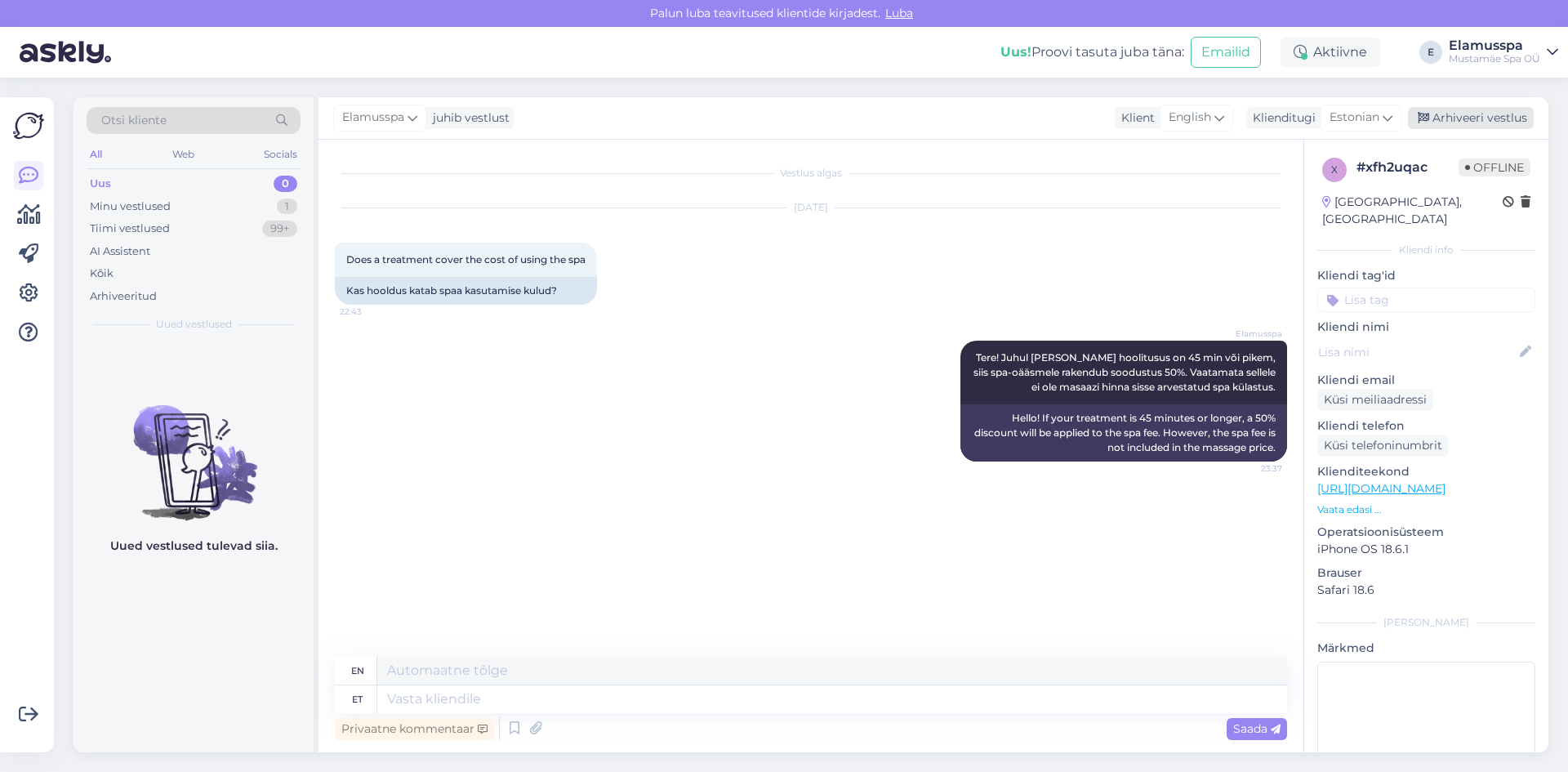
click at [1491, 118] on div "Arhiveeri vestlus" at bounding box center [1471, 118] width 125 height 22
